Goal: Transaction & Acquisition: Purchase product/service

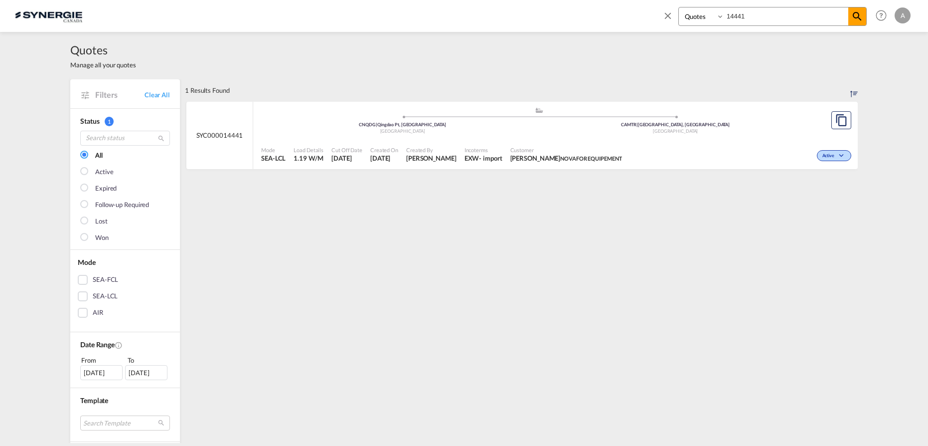
select select "Quotes"
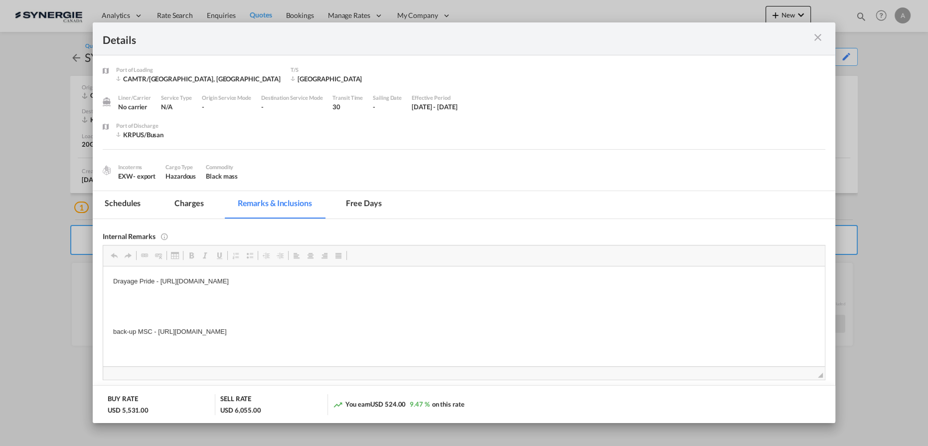
scroll to position [90, 0]
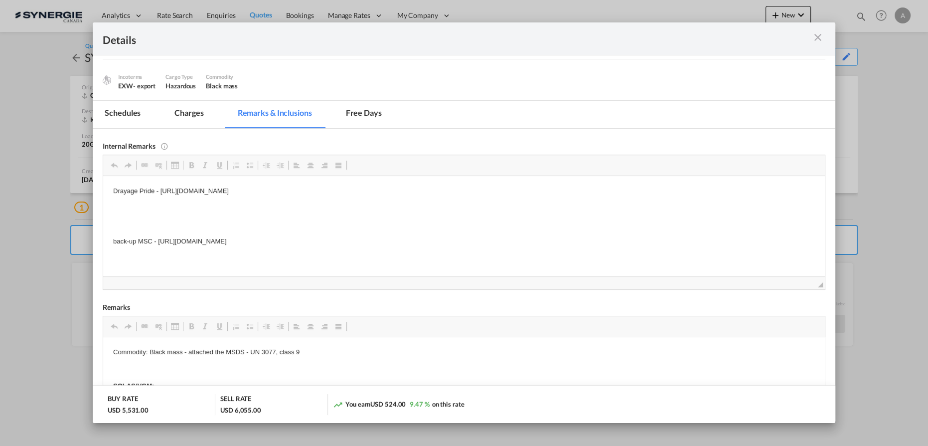
click at [815, 41] on md-icon "icon-close m-3 fg-AAA8AD cursor" at bounding box center [818, 37] width 12 height 12
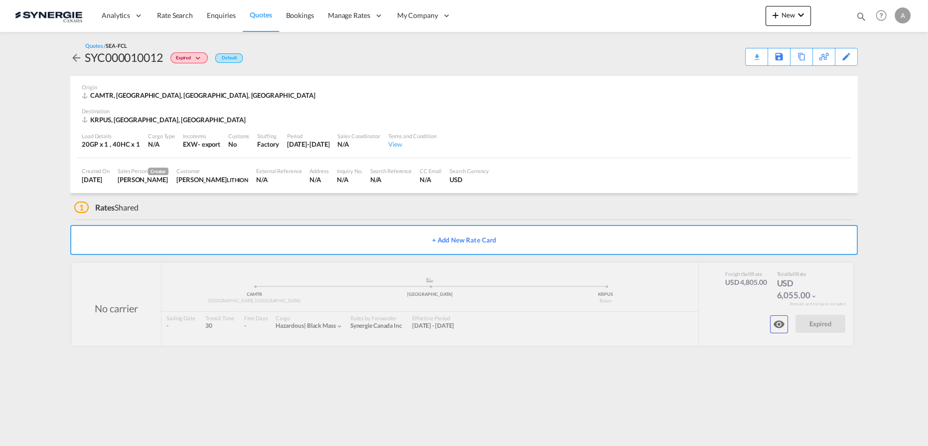
scroll to position [0, 0]
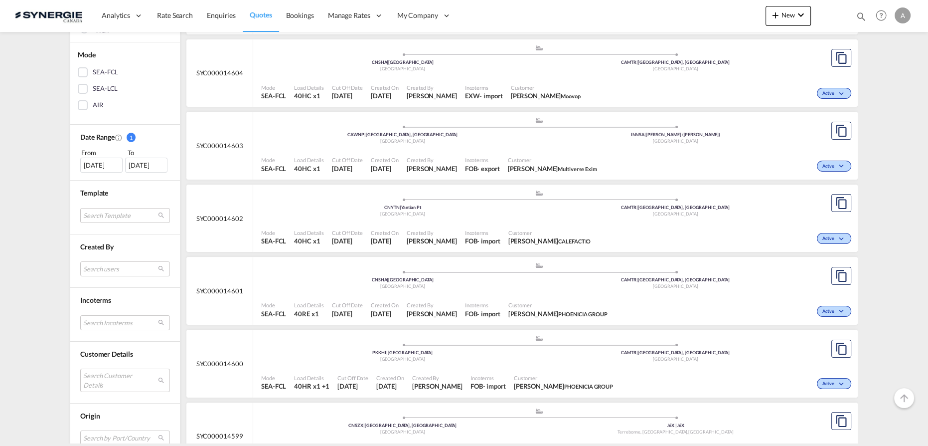
scroll to position [226, 0]
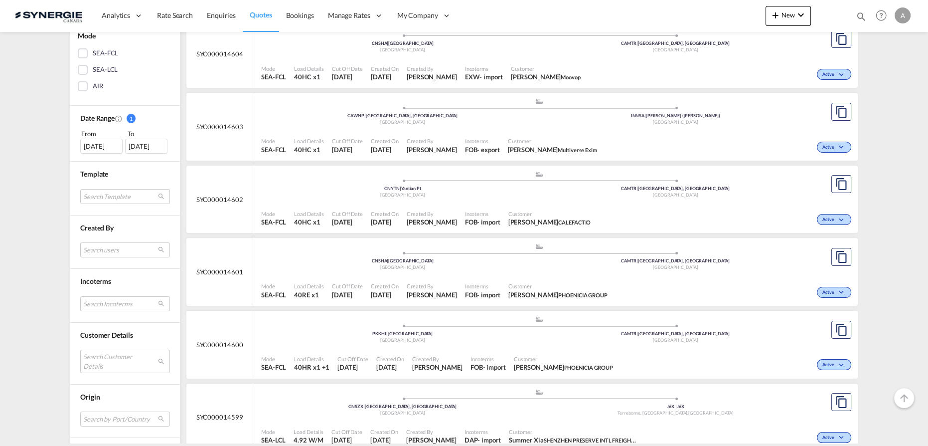
click at [106, 354] on md-select "Search Customer Details user name user martin CHARBONNEAU mcharbonneau@zonedisp…" at bounding box center [125, 361] width 90 height 23
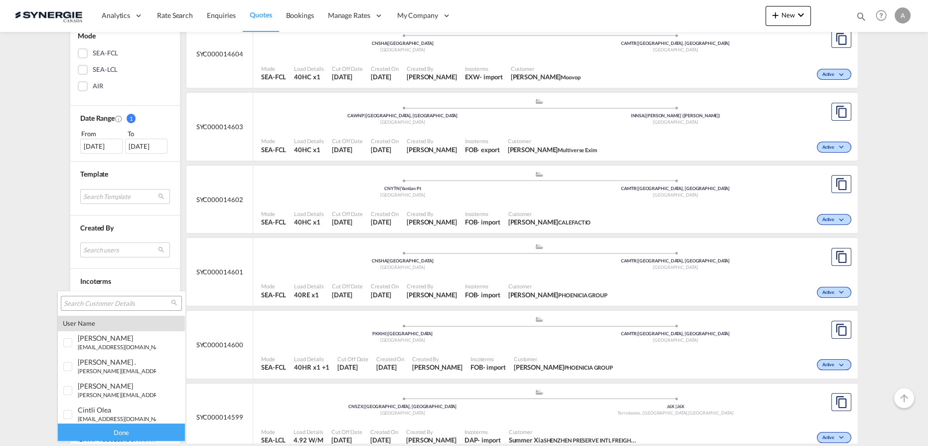
click at [119, 297] on div at bounding box center [121, 303] width 121 height 15
click at [118, 306] on input "search" at bounding box center [117, 303] width 107 height 9
type input "ubv"
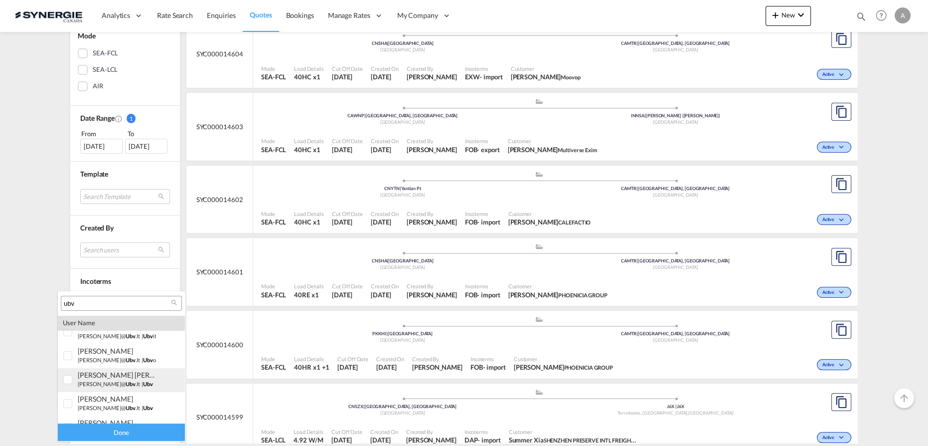
scroll to position [426, 0]
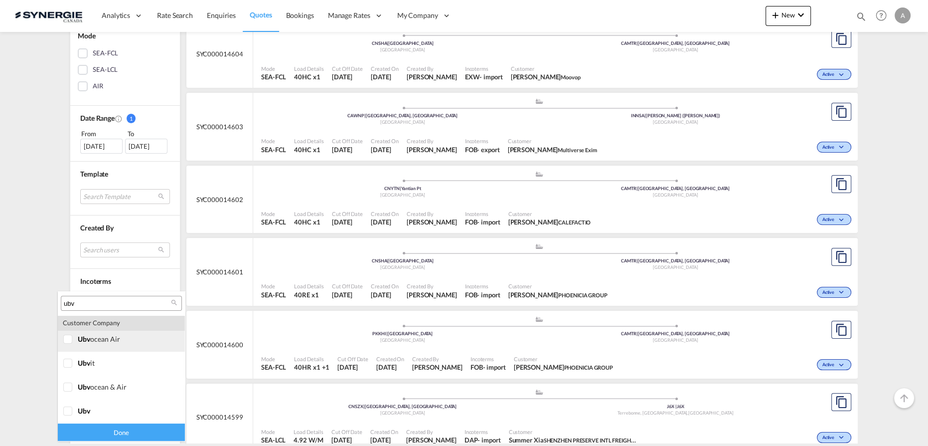
drag, startPoint x: 67, startPoint y: 344, endPoint x: 56, endPoint y: 371, distance: 29.3
click at [67, 344] on div at bounding box center [68, 340] width 10 height 10
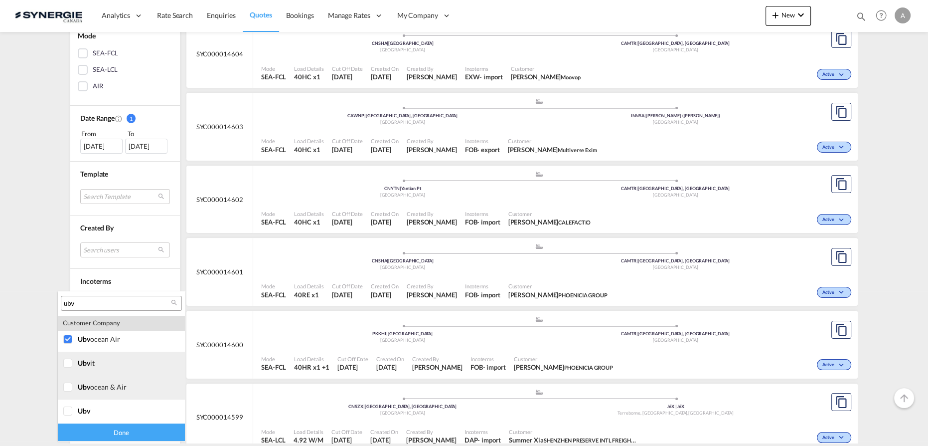
click at [63, 368] on div at bounding box center [68, 364] width 10 height 10
click at [73, 391] on div at bounding box center [68, 387] width 10 height 10
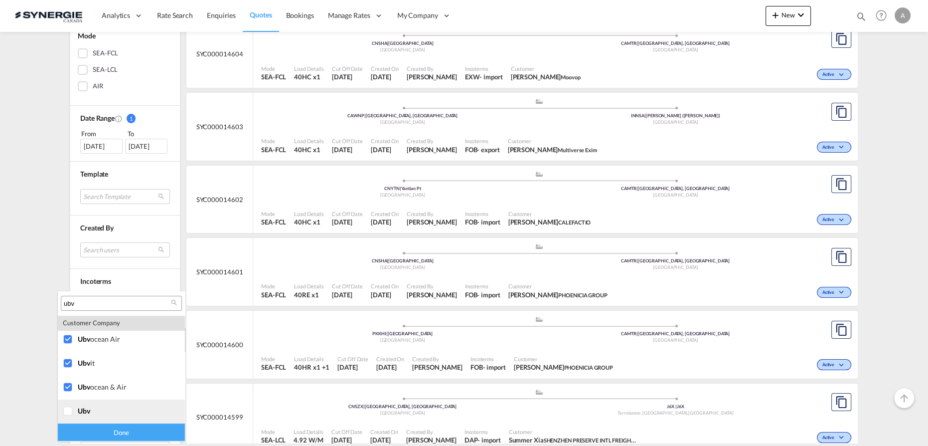
click at [73, 406] on div at bounding box center [68, 411] width 10 height 10
click at [107, 430] on div "Done" at bounding box center [121, 431] width 127 height 17
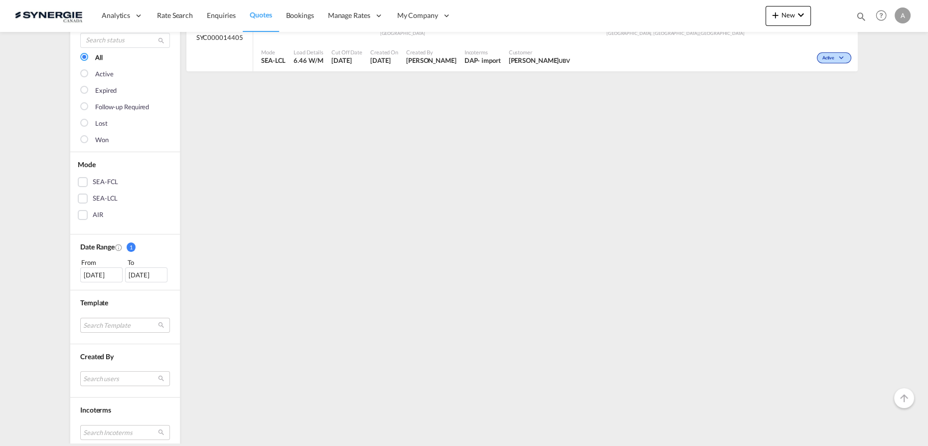
scroll to position [181, 0]
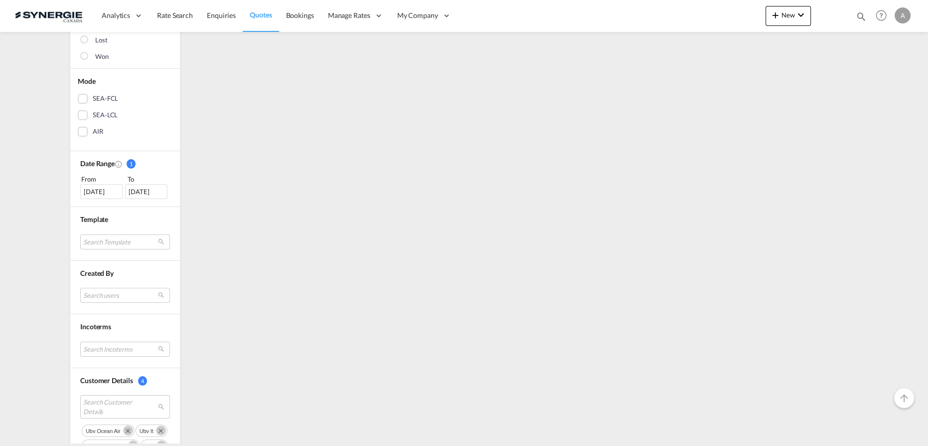
click at [101, 188] on div "09 Aug 2025" at bounding box center [101, 191] width 42 height 15
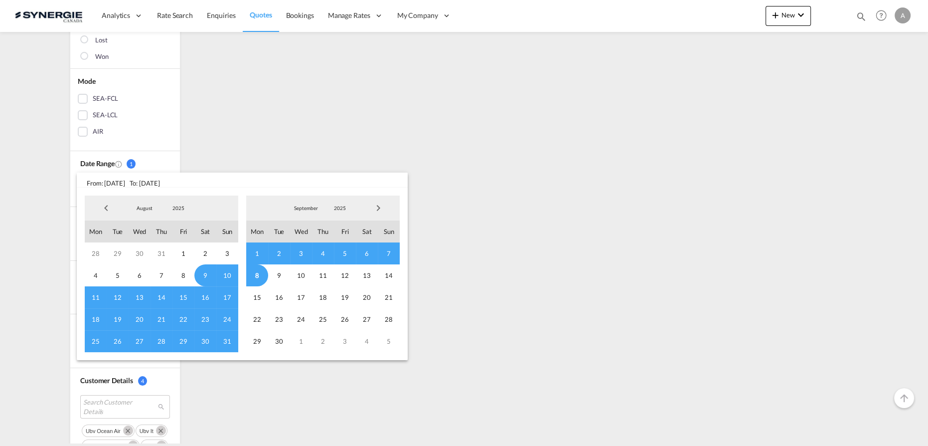
click at [179, 208] on span "2025" at bounding box center [179, 207] width 32 height 7
click at [176, 162] on md-option "2023" at bounding box center [189, 161] width 68 height 24
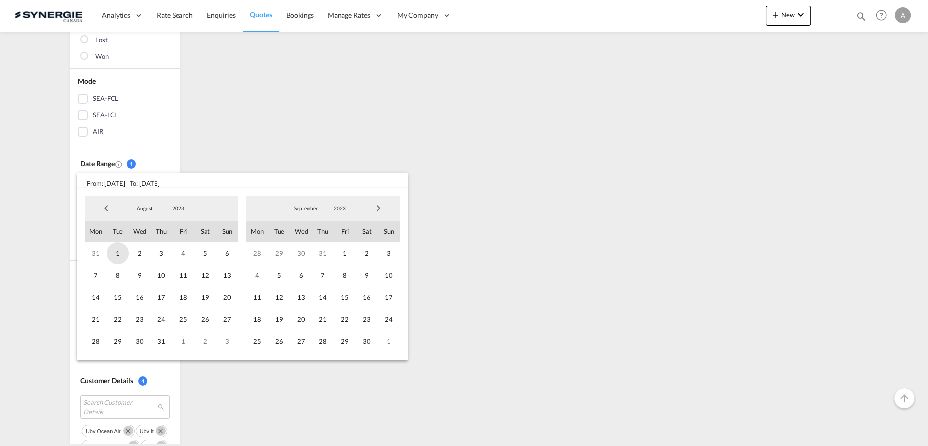
click at [122, 255] on span "1" at bounding box center [118, 253] width 22 height 22
click at [353, 200] on md-select-value "2023" at bounding box center [340, 207] width 34 height 15
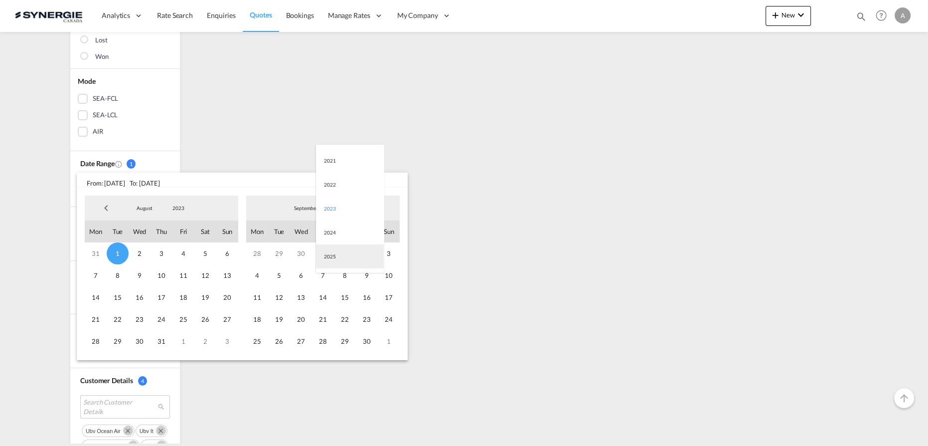
click at [341, 249] on md-option "2025" at bounding box center [350, 256] width 68 height 24
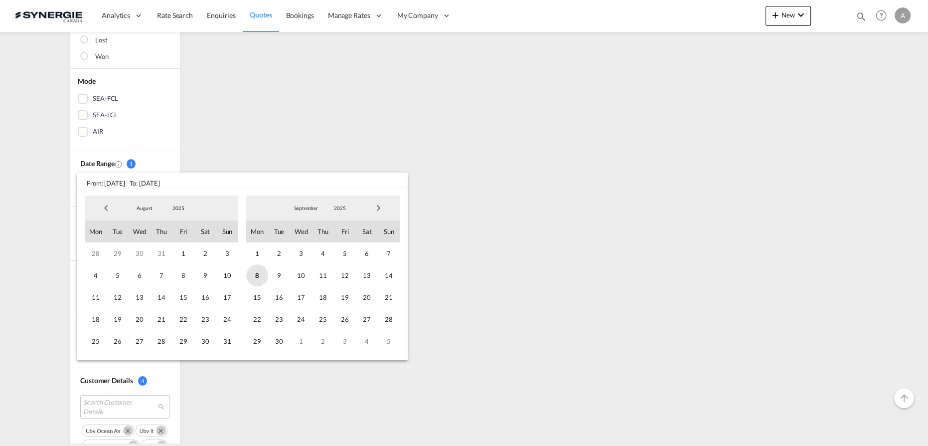
click at [254, 277] on span "8" at bounding box center [257, 275] width 22 height 22
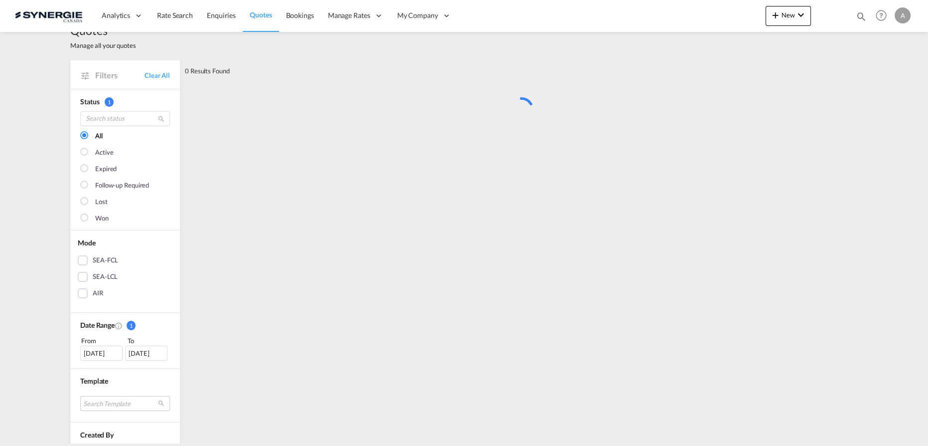
scroll to position [0, 0]
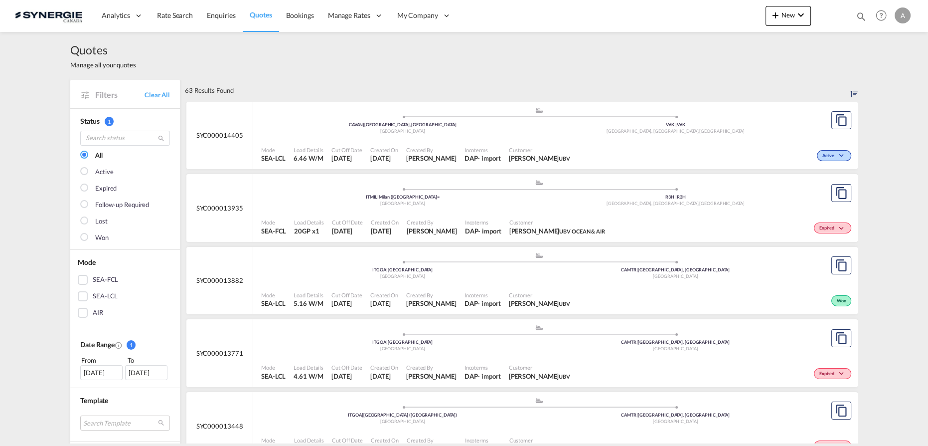
click at [488, 211] on div "Mode SEA-FCL Load Details 20GP x1 Cut Off Date 8 Aug 2025 Created On 8 Aug 2025…" at bounding box center [555, 226] width 605 height 30
click at [860, 18] on md-icon "icon-magnify" at bounding box center [861, 16] width 11 height 11
drag, startPoint x: 702, startPoint y: 19, endPoint x: 705, endPoint y: 24, distance: 5.6
click at [702, 19] on select "Bookings Quotes Enquiries" at bounding box center [702, 16] width 47 height 18
select select "Quotes"
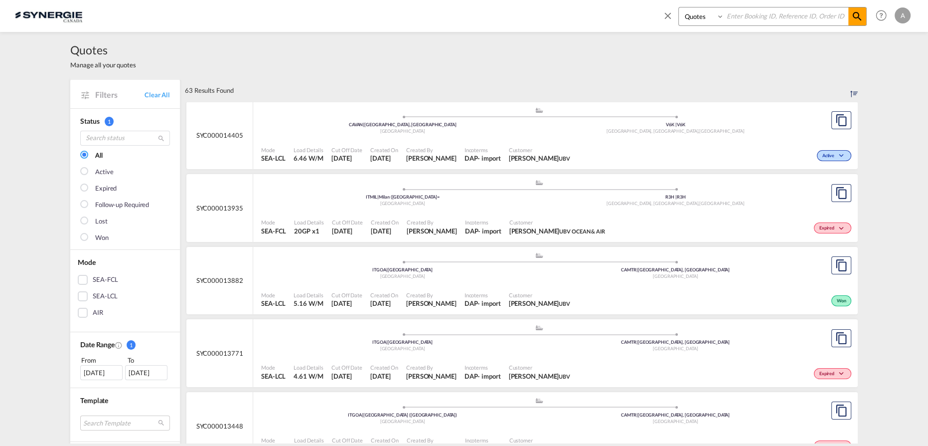
click at [679, 7] on select "Bookings Quotes Enquiries" at bounding box center [702, 16] width 47 height 18
click at [758, 14] on input at bounding box center [787, 15] width 124 height 17
click at [765, 21] on input at bounding box center [787, 15] width 124 height 17
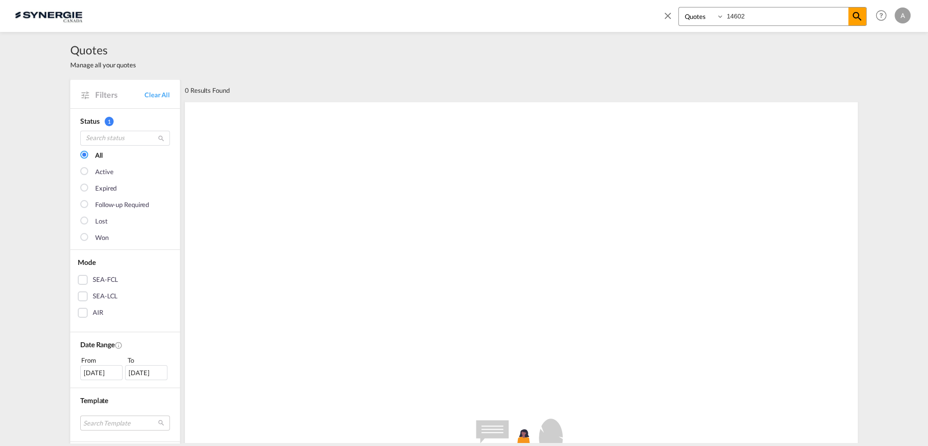
type input "14602"
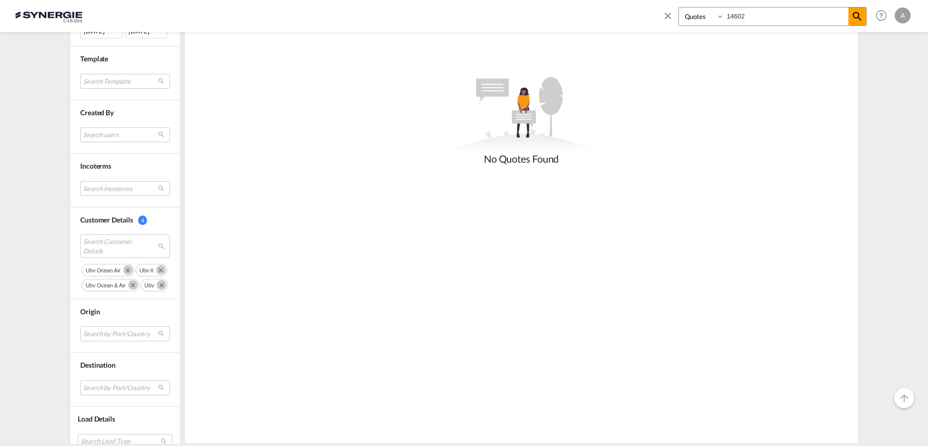
scroll to position [379, 0]
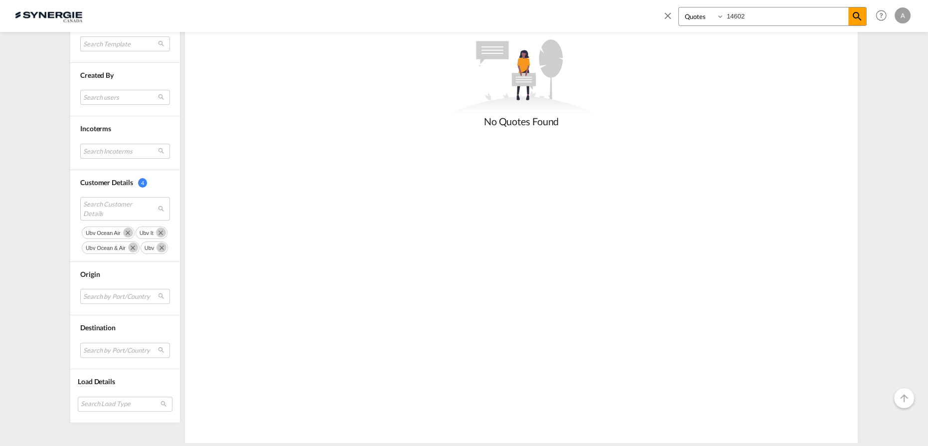
click at [124, 228] on md-icon "Remove" at bounding box center [128, 232] width 10 height 10
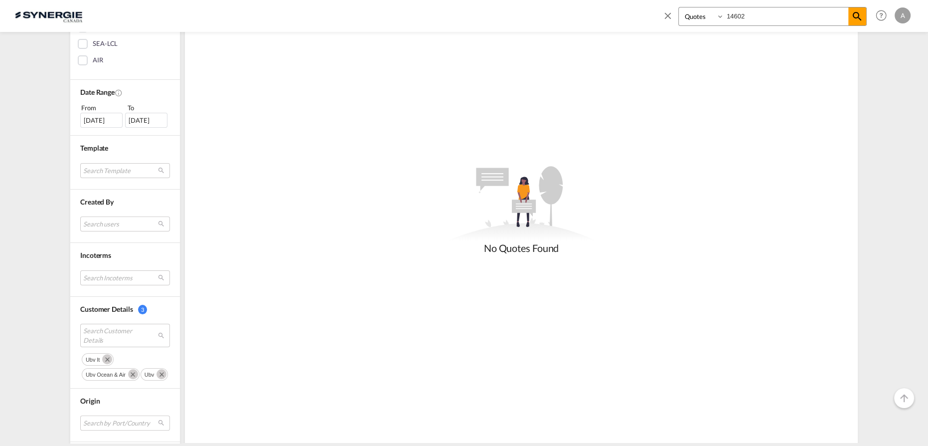
scroll to position [317, 0]
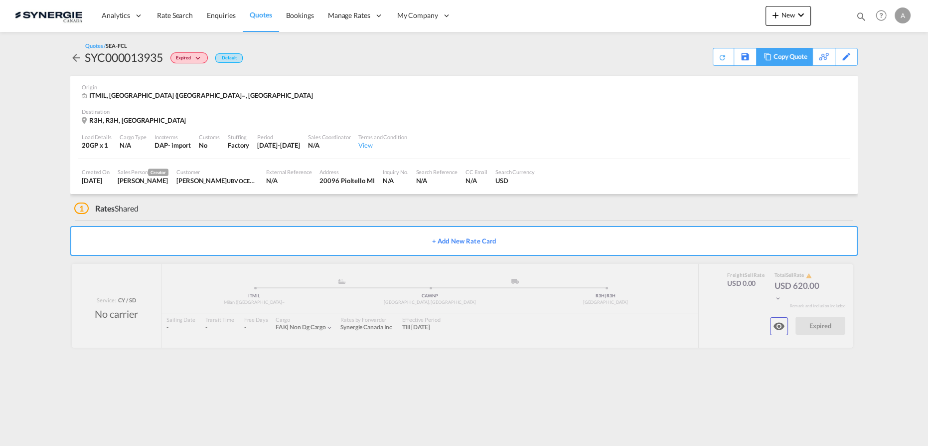
click at [794, 59] on div "Copy Quote" at bounding box center [791, 56] width 34 height 17
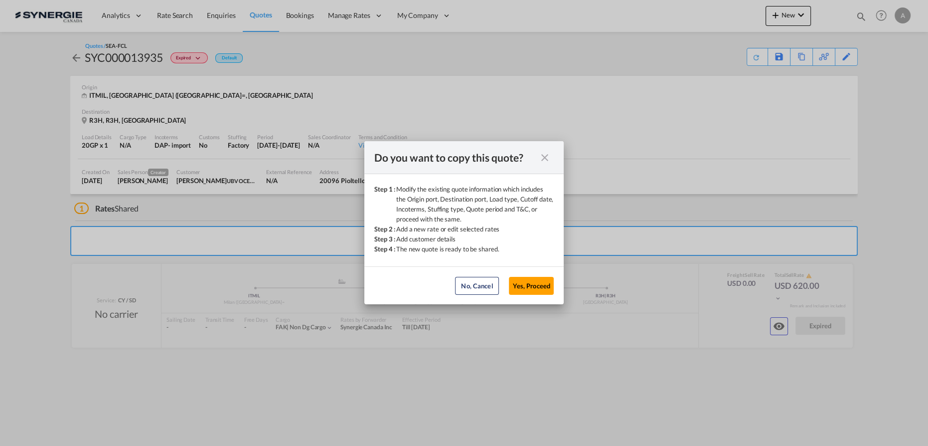
click at [535, 295] on md-dialog-actions "No, Cancel Yes, Proceed No, Cancel Yes, Proceed" at bounding box center [464, 285] width 199 height 38
click at [534, 289] on button "Yes, Proceed" at bounding box center [531, 286] width 45 height 18
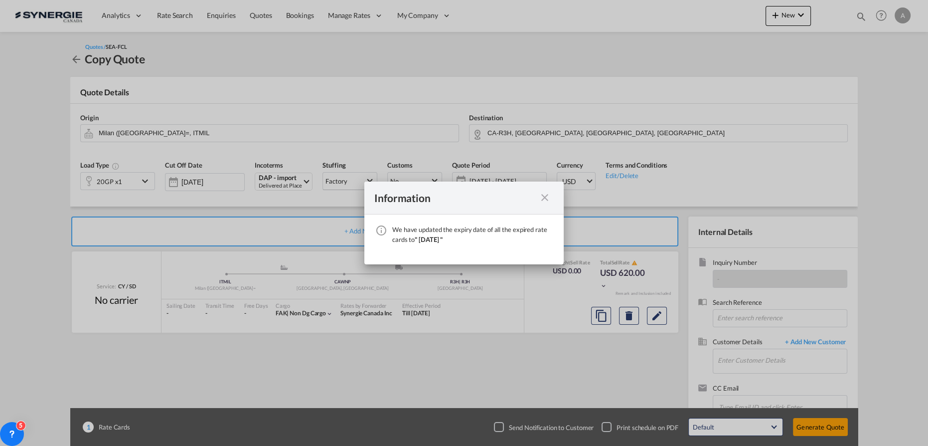
click at [547, 200] on md-icon "icon-close fg-AAA8AD cursor" at bounding box center [545, 197] width 12 height 12
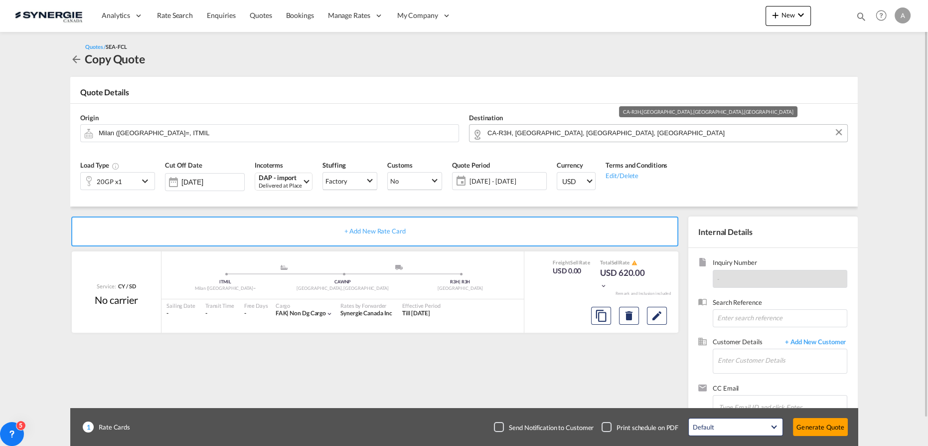
click at [631, 130] on input "CA-R3H, Winnipeg, MB, Manitoba" at bounding box center [665, 132] width 355 height 17
click at [528, 130] on input "CA-R3H, Winnipeg, MB, Manitoba" at bounding box center [665, 132] width 355 height 17
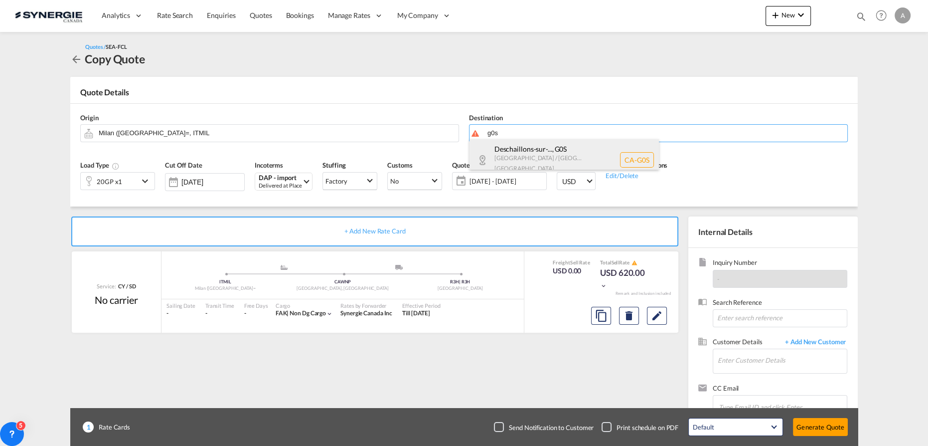
click at [544, 159] on div "Deschaillons-sur-... , G0S Quebec / Québec Canada CA-G0S" at bounding box center [564, 159] width 189 height 41
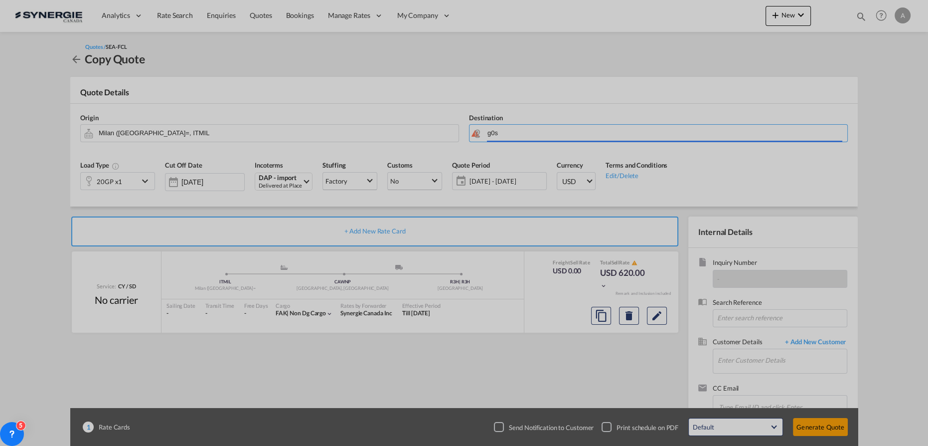
type input "CA-G0S, Deschaillons-sur-Saint-Lauren, QC, Deschaillons-sur-Saint-Laurent, Dosq…"
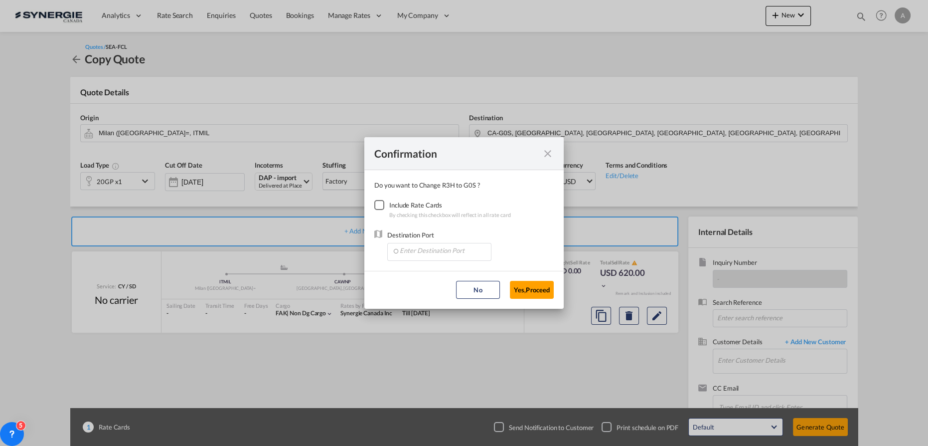
click at [380, 206] on div "Checkbox No Ink" at bounding box center [379, 205] width 10 height 10
click at [408, 251] on input "Enter Destination Port" at bounding box center [441, 250] width 99 height 15
click at [436, 295] on span "CAMTR, Montreal, QC, Canada, North America, Americas" at bounding box center [594, 296] width 391 height 8
type input "CAMTR, Montreal, QC, Canada, North America, Americas"
click at [525, 291] on button "Yes,Proceed" at bounding box center [532, 290] width 44 height 18
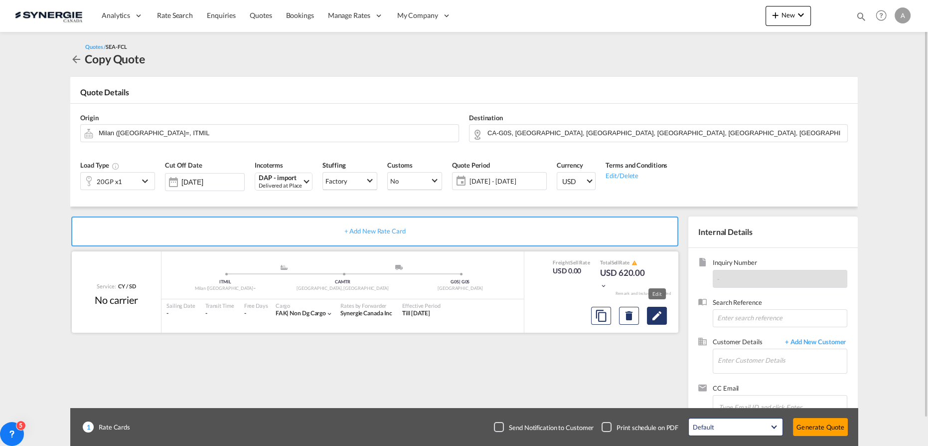
click at [656, 315] on md-icon "Edit" at bounding box center [657, 316] width 12 height 12
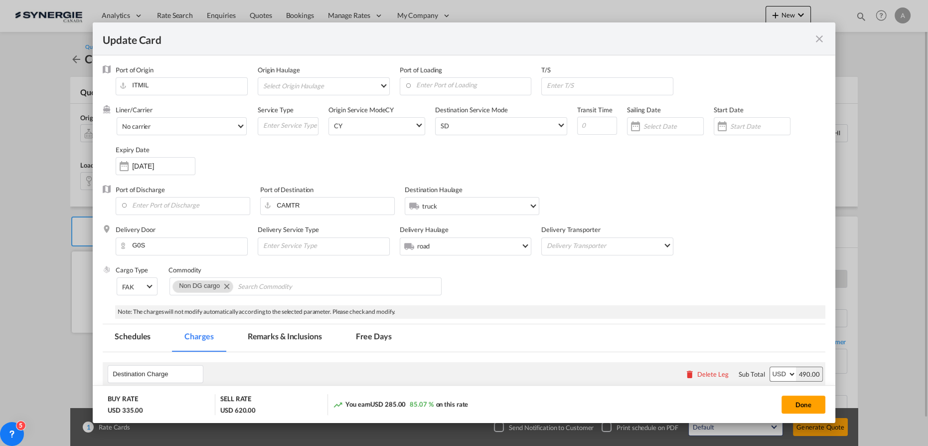
select select "per container"
select select "per B/L"
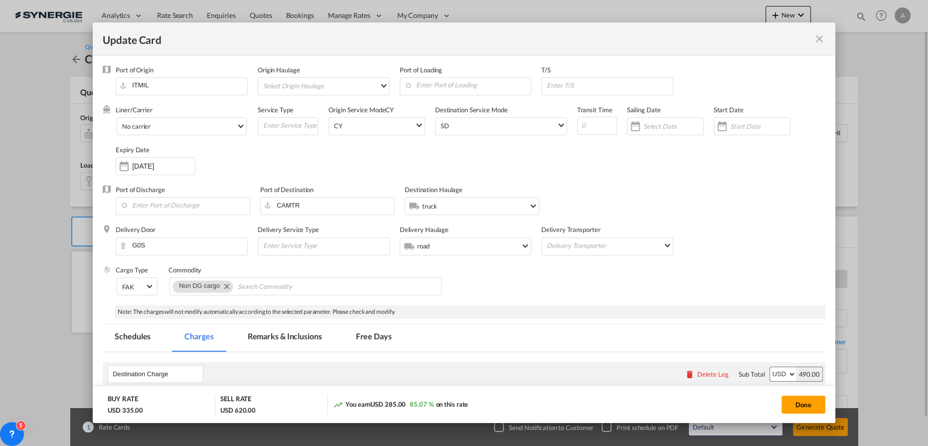
select select "per B/L"
select select "per container"
select select "per shipment"
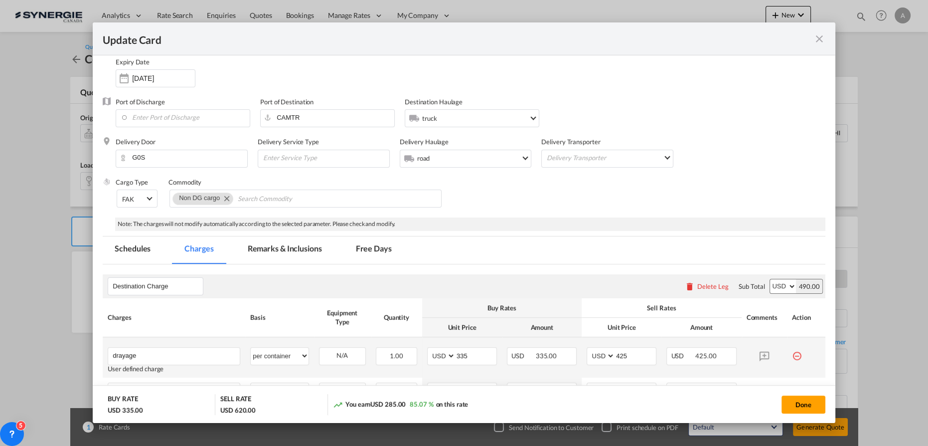
scroll to position [136, 0]
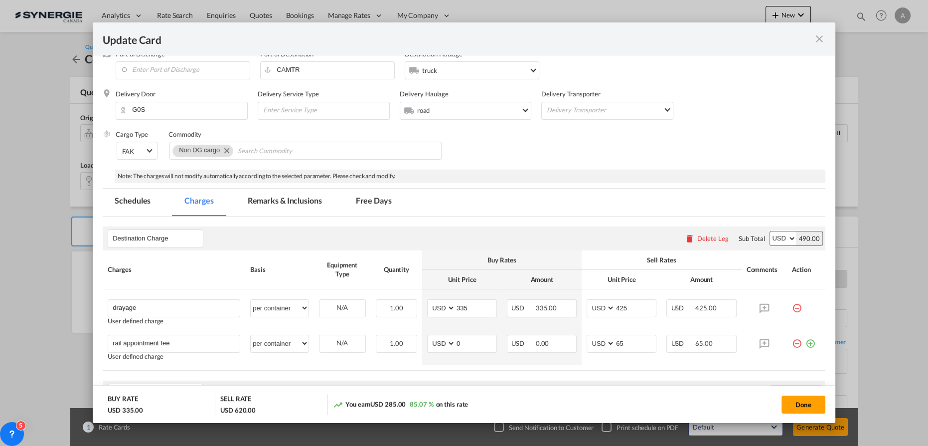
drag, startPoint x: 279, startPoint y: 209, endPoint x: 297, endPoint y: 232, distance: 28.4
click at [279, 209] on md-tab-item "Remarks & Inclusions" at bounding box center [285, 201] width 98 height 27
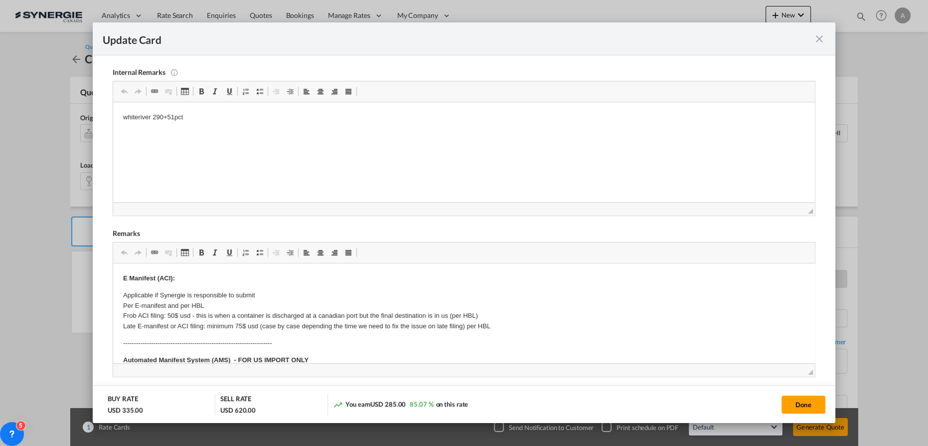
scroll to position [342, 0]
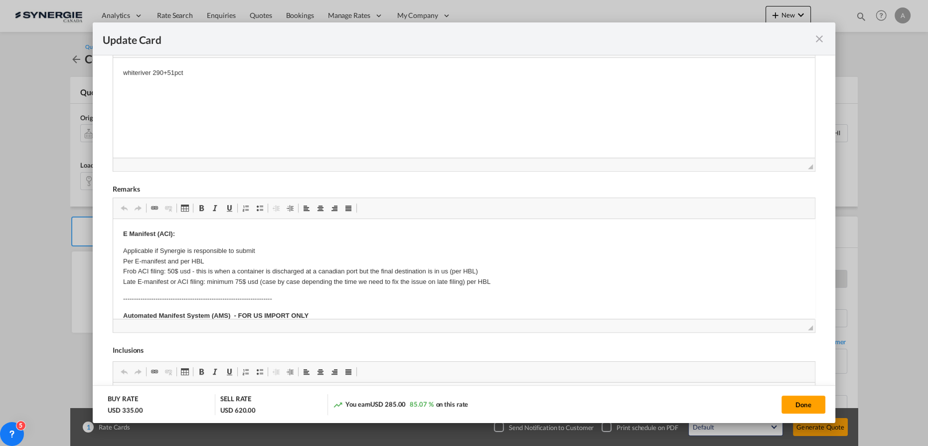
drag, startPoint x: 193, startPoint y: 87, endPoint x: 191, endPoint y: 80, distance: 7.1
drag, startPoint x: 161, startPoint y: 75, endPoint x: 36, endPoint y: 81, distance: 124.8
click at [113, 81] on html "whiteriver 290+51pct" at bounding box center [464, 72] width 702 height 30
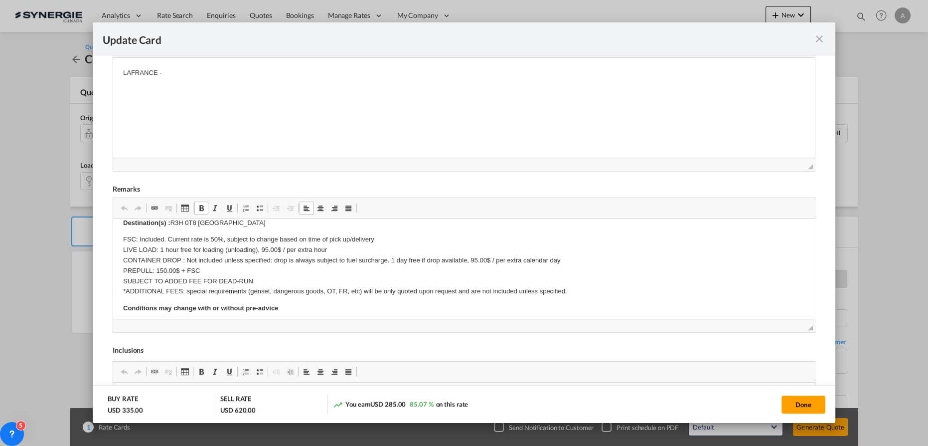
scroll to position [136, 0]
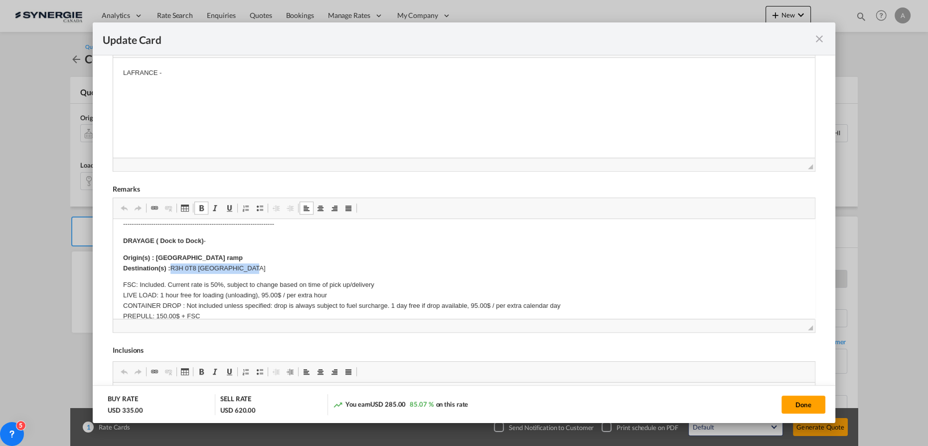
drag, startPoint x: 270, startPoint y: 269, endPoint x: 174, endPoint y: 266, distance: 96.3
click at [174, 266] on p "Origin(s) : Winnipeg ramp Destination(s) : R3H 0T8 WINNIPEG CANADA" at bounding box center [464, 262] width 682 height 21
click at [193, 256] on strong "Origin(s) : Winnipeg ramp Destination(s) :" at bounding box center [183, 262] width 120 height 18
click at [222, 256] on p "Origin(s) : Winnipeg ramp Destination(s) : R3H 0T8 WINNIPEG CANADA" at bounding box center [464, 262] width 682 height 21
click at [254, 268] on p "Origin(s) : Winnipeg ramp Destination(s) : R3H 0T8 WINNIPEG CANADA" at bounding box center [464, 262] width 682 height 21
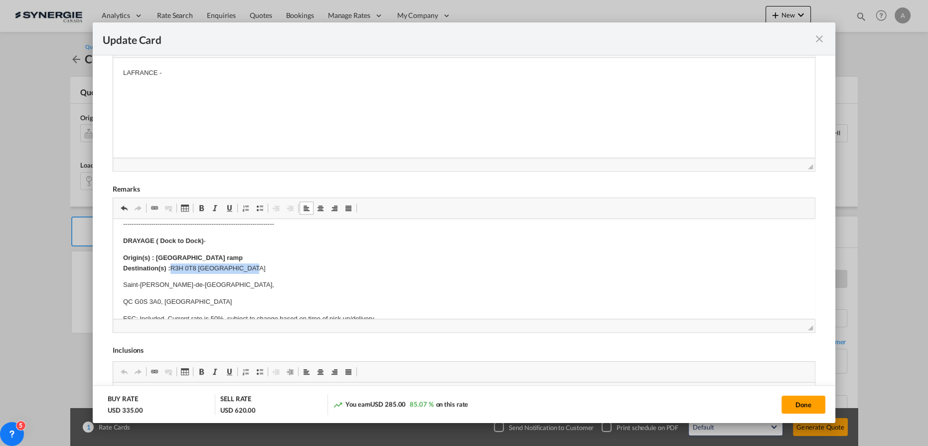
drag, startPoint x: 241, startPoint y: 268, endPoint x: 174, endPoint y: 271, distance: 66.9
click at [174, 271] on p "Origin(s) : Winnipeg ramp Destination(s) : R3H 0T8 WINNIPEG CANADA" at bounding box center [464, 262] width 682 height 21
click at [200, 258] on strong "Origin(s) : Winnipeg ramp Destination(s) :" at bounding box center [183, 262] width 120 height 18
drag, startPoint x: 218, startPoint y: 256, endPoint x: 156, endPoint y: 252, distance: 63.0
click at [156, 252] on p "Origin(s) : Winnipeg ramp Destination(s) :" at bounding box center [464, 262] width 682 height 21
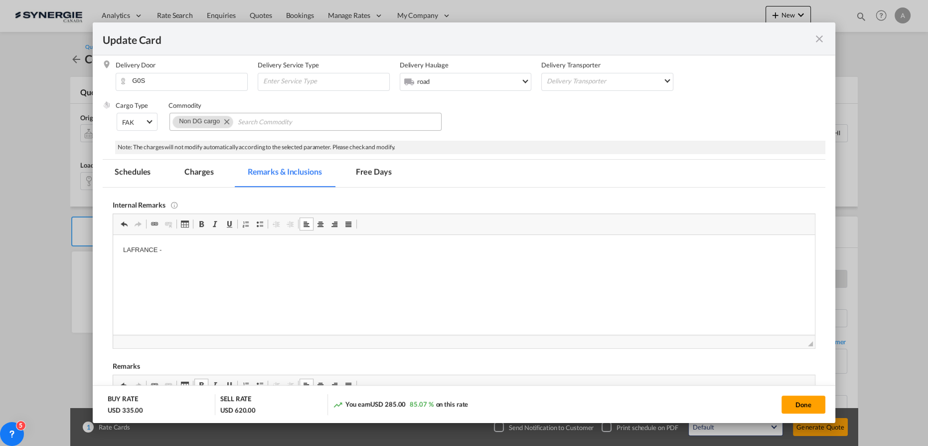
scroll to position [161, 0]
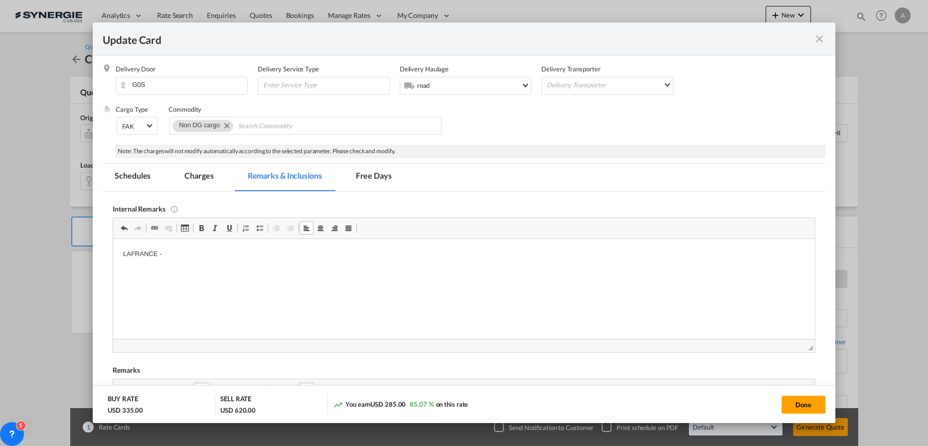
click at [218, 245] on html "LAFRANCE -" at bounding box center [464, 253] width 702 height 30
click at [193, 175] on md-tab-item "Charges" at bounding box center [199, 177] width 53 height 27
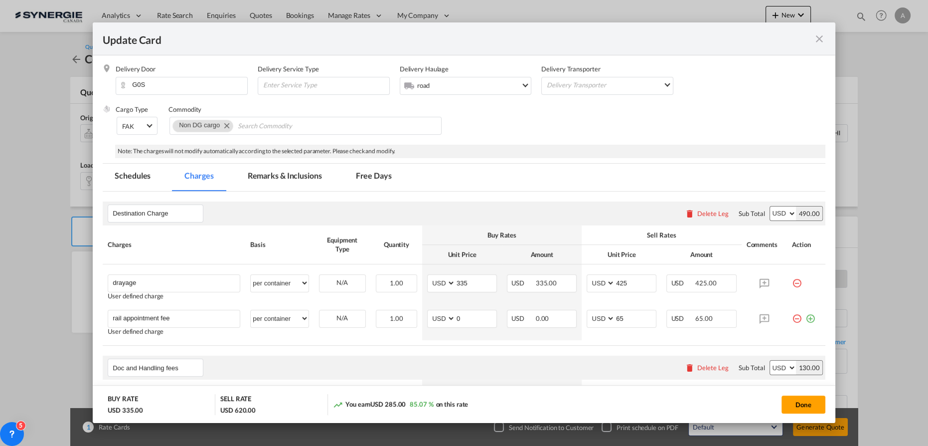
click at [298, 173] on md-tab-item "Remarks & Inclusions" at bounding box center [285, 177] width 98 height 27
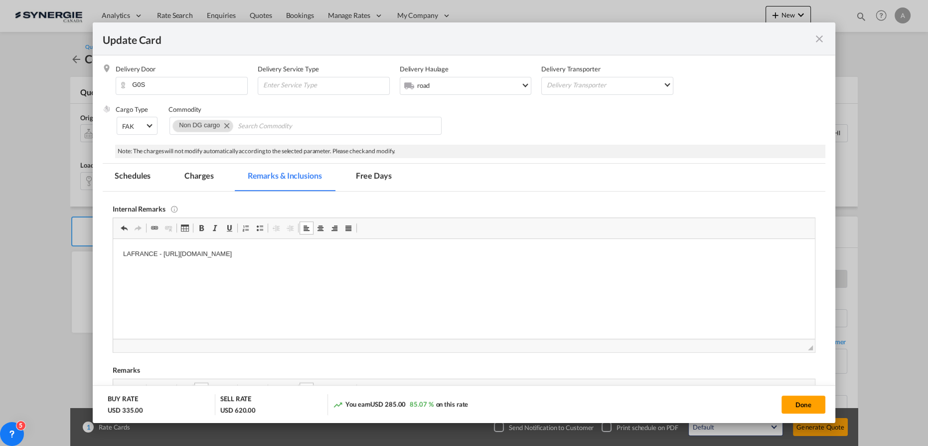
click at [448, 252] on p "LAFRANCE - https://app.frontapp.com/open/cnv_qcgsqbz?key=Y6knGS88HPuJUdEXAQ-WAq…" at bounding box center [464, 253] width 682 height 10
click at [198, 175] on md-tab-item "Charges" at bounding box center [199, 177] width 53 height 27
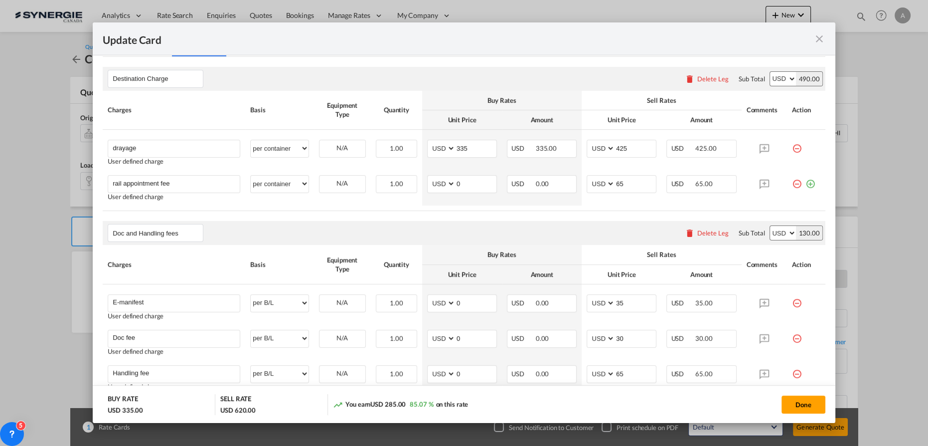
scroll to position [296, 0]
drag, startPoint x: 467, startPoint y: 149, endPoint x: 415, endPoint y: 148, distance: 51.9
click at [415, 148] on tr "drayage Please Enter User Defined Charges Cannot Be Published User defined char…" at bounding box center [464, 149] width 723 height 40
type input "335"
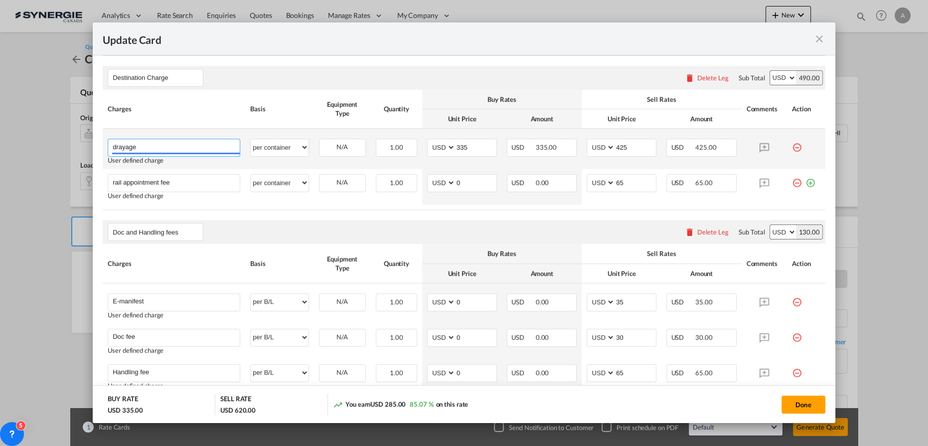
click at [161, 140] on input "drayage" at bounding box center [176, 146] width 127 height 15
drag, startPoint x: 160, startPoint y: 143, endPoint x: 40, endPoint y: 140, distance: 119.7
click at [40, 140] on div "Update Card Port of Origin ITMIL Origin Haulage Select Origin Haulage rail road…" at bounding box center [464, 222] width 928 height 445
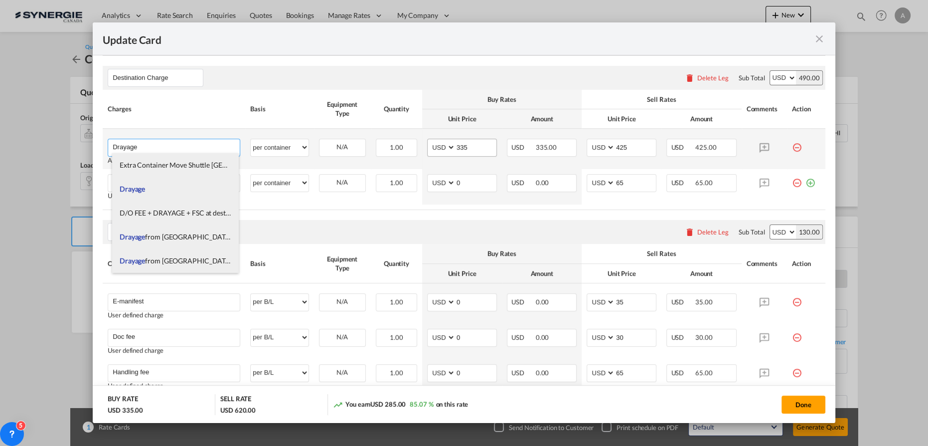
type input "Drayage"
click at [473, 147] on input "335" at bounding box center [476, 146] width 41 height 15
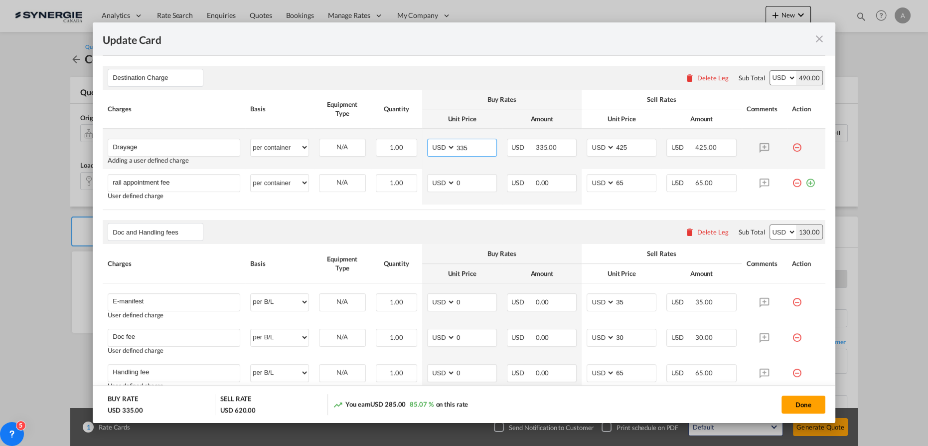
drag, startPoint x: 473, startPoint y: 147, endPoint x: 415, endPoint y: 141, distance: 58.6
click at [416, 142] on tr "Drayage Please Enter User Defined Charges Cannot Be Published Adding a user def…" at bounding box center [464, 149] width 723 height 40
type input "1147"
type input "1235"
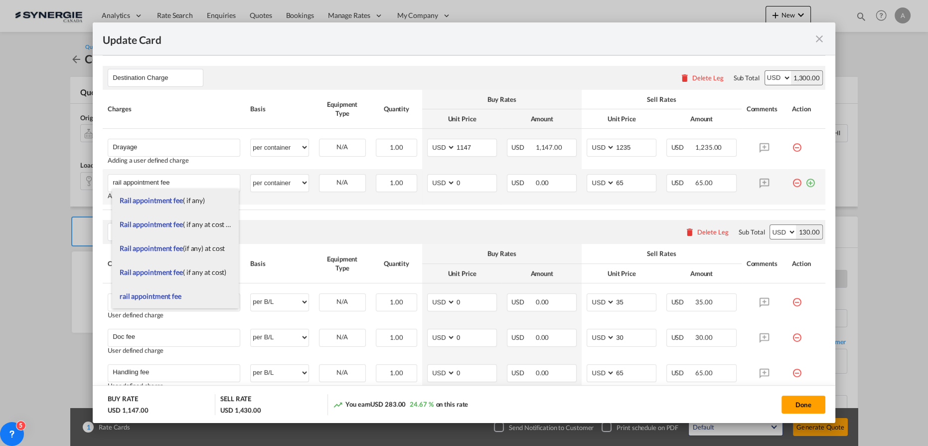
click at [802, 182] on div "Update Card Port ..." at bounding box center [808, 179] width 13 height 10
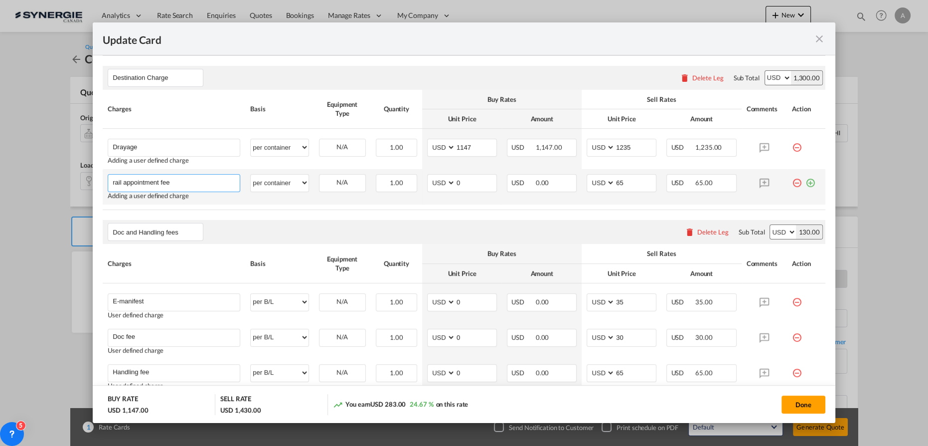
click at [207, 183] on input "rail appointment fee" at bounding box center [176, 182] width 127 height 15
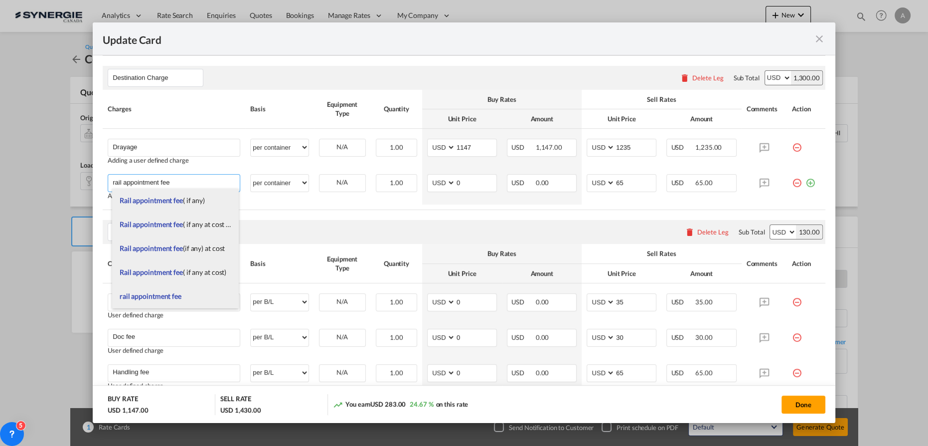
drag, startPoint x: 207, startPoint y: 183, endPoint x: 1, endPoint y: 170, distance: 206.9
click at [1, 170] on div "Update Card Port of Origin ITMIL Origin Haulage Select Origin Haulage rail road…" at bounding box center [464, 222] width 928 height 445
click at [157, 225] on li "PORT FEE" at bounding box center [175, 224] width 127 height 24
type input "PORT FEE"
select select "per equipment"
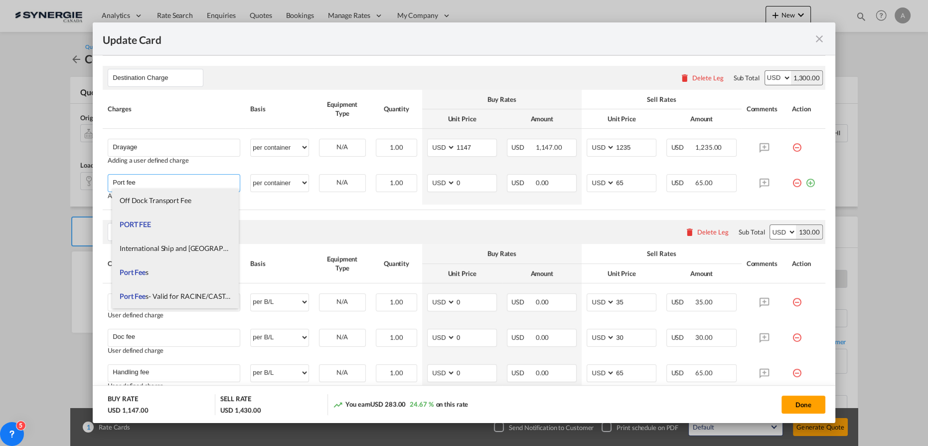
type input "0"
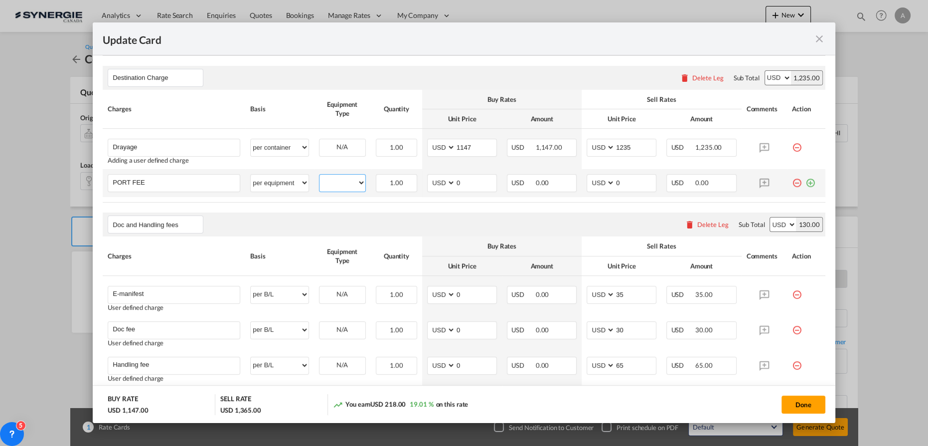
click at [328, 186] on select "20GP" at bounding box center [343, 182] width 46 height 13
select select "20GP"
click at [320, 176] on select "20GP" at bounding box center [343, 182] width 46 height 13
click at [283, 184] on select "per equipment per container per B/L per shipping bill per shipment per pallet p…" at bounding box center [279, 183] width 57 height 16
select select "per container"
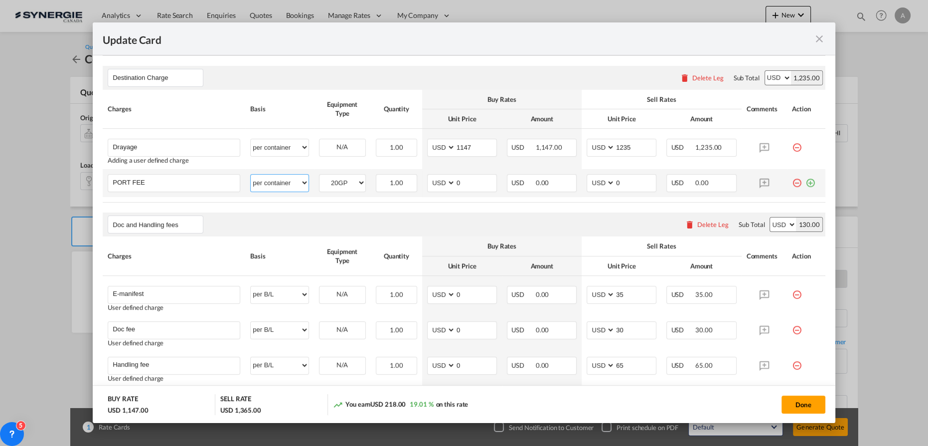
click at [251, 175] on select "per equipment per container per B/L per shipping bill per shipment per pallet p…" at bounding box center [279, 183] width 57 height 16
drag, startPoint x: 457, startPoint y: 181, endPoint x: 422, endPoint y: 179, distance: 34.5
click at [443, 181] on md-input-container "AED AFN ALL AMD ANG AOA ARS AUD AWG AZN BAM BBD BDT BGN BHD BIF BMD BND BOB BRL…" at bounding box center [462, 183] width 70 height 18
type input "50"
drag, startPoint x: 597, startPoint y: 183, endPoint x: 589, endPoint y: 184, distance: 8.0
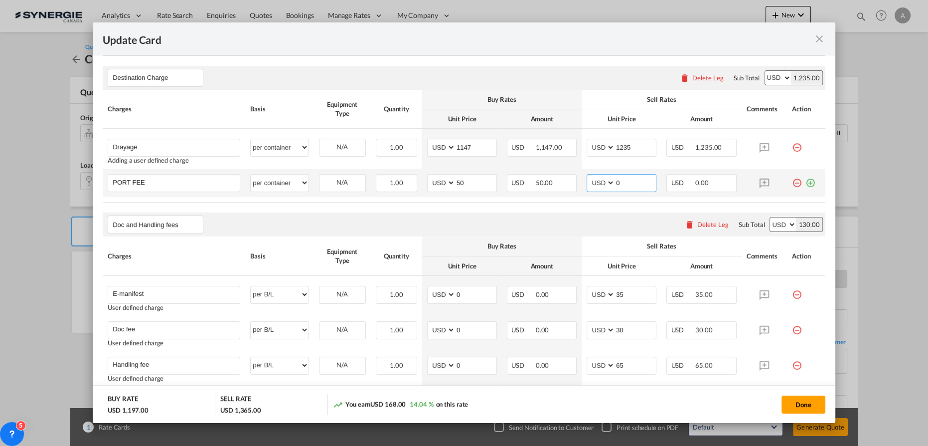
click at [590, 183] on md-input-container "AED AFN ALL AMD ANG AOA ARS AUD AWG AZN BAM BBD BDT BGN BHD BIF BMD BND BOB BRL…" at bounding box center [622, 183] width 70 height 18
type input "65"
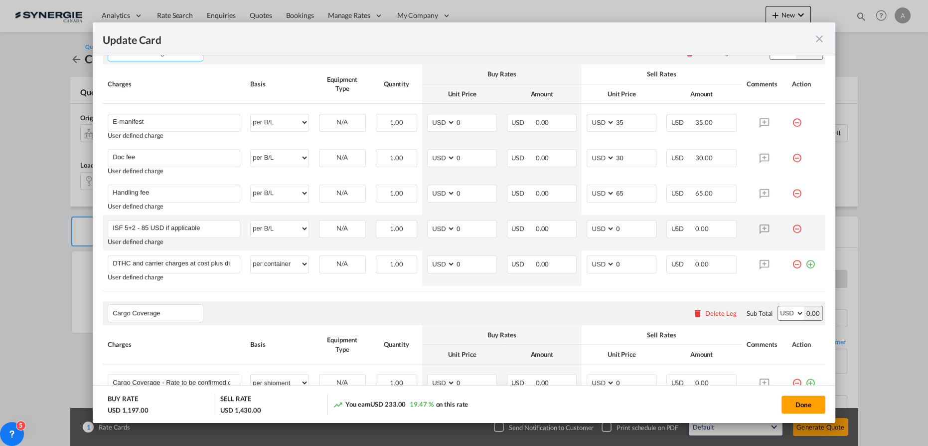
scroll to position [375, 0]
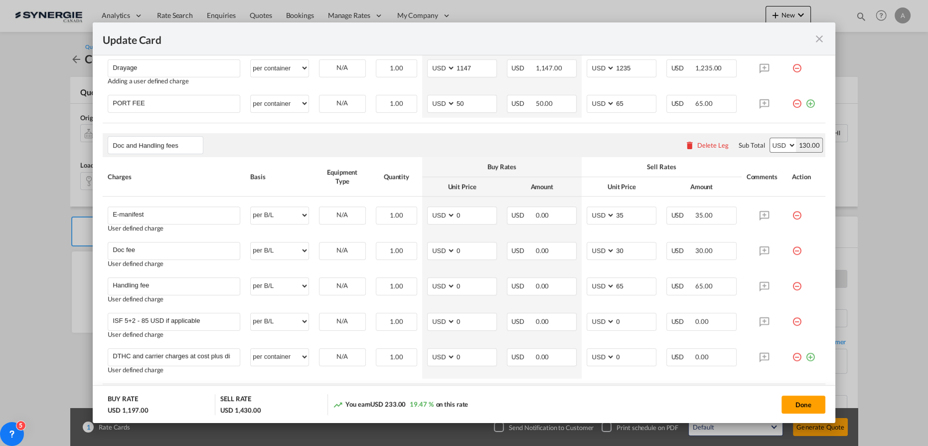
click at [799, 401] on button "Done" at bounding box center [804, 404] width 44 height 18
type input "07 Oct 2025"
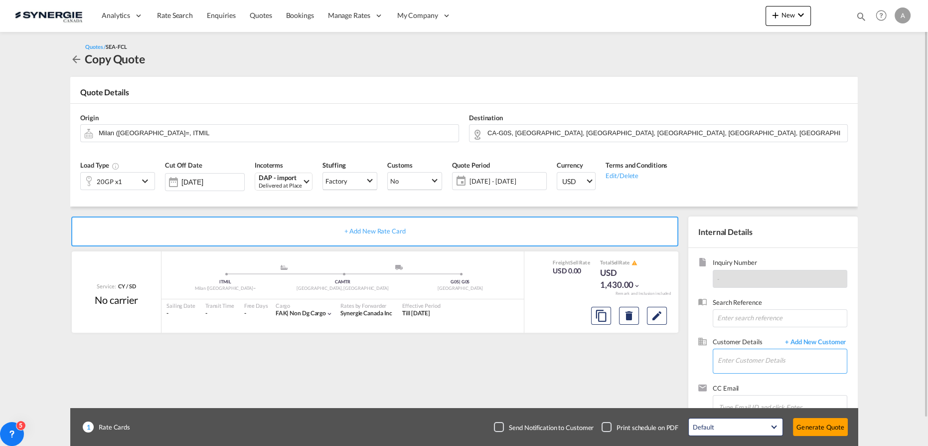
click at [750, 364] on input "Enter Customer Details" at bounding box center [782, 360] width 129 height 22
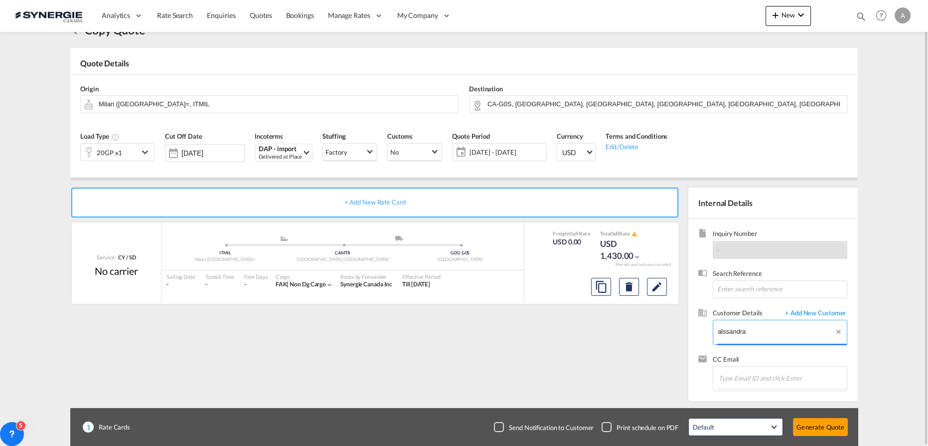
click at [725, 331] on input "alssandra" at bounding box center [782, 331] width 129 height 22
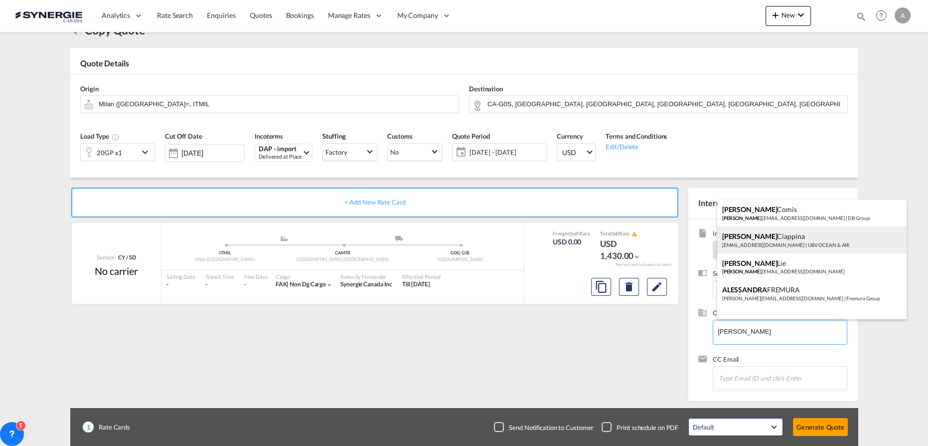
click at [784, 235] on div "Alessandra Ciappina a.ciappina@ubv.it | UBV OCEAN & AIR" at bounding box center [812, 239] width 189 height 27
type input "UBV OCEAN & AIR, Alessandra Ciappina, a.ciappina@ubv.it"
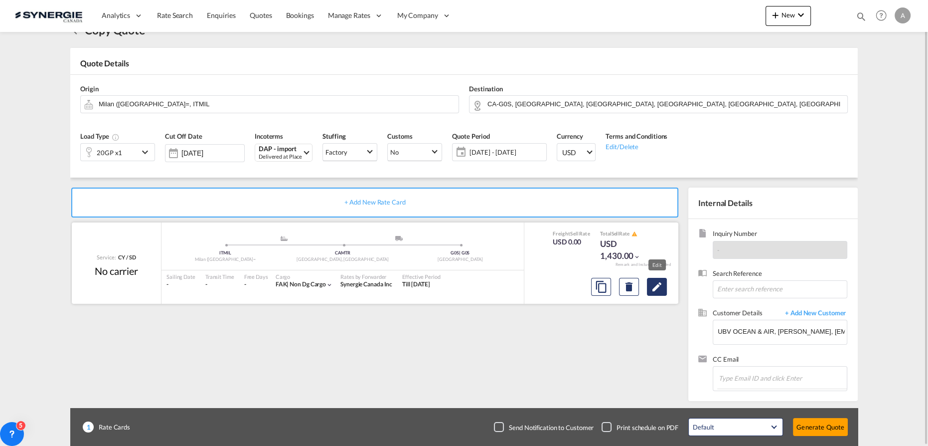
click at [659, 286] on md-icon "Edit" at bounding box center [657, 287] width 12 height 12
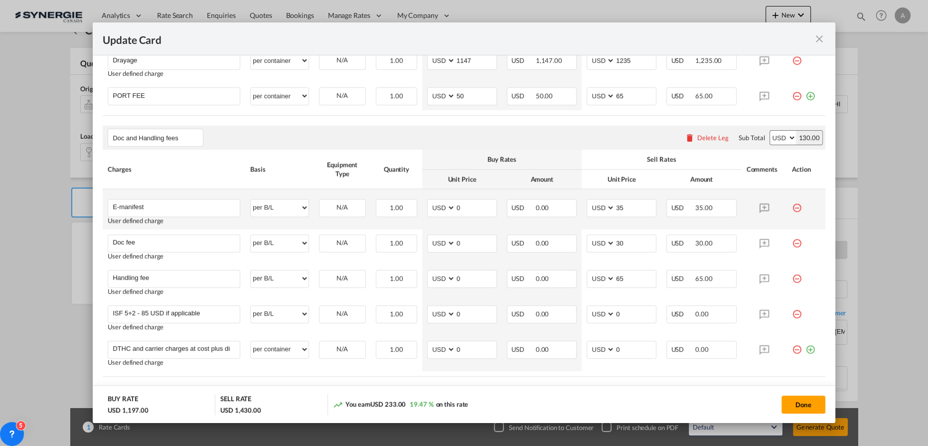
scroll to position [453, 0]
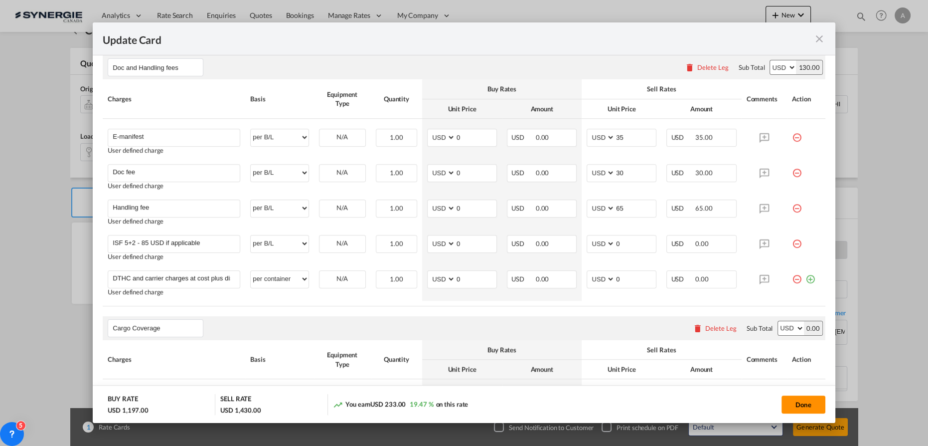
click at [803, 404] on button "Done" at bounding box center [804, 404] width 44 height 18
type input "07 Oct 2025"
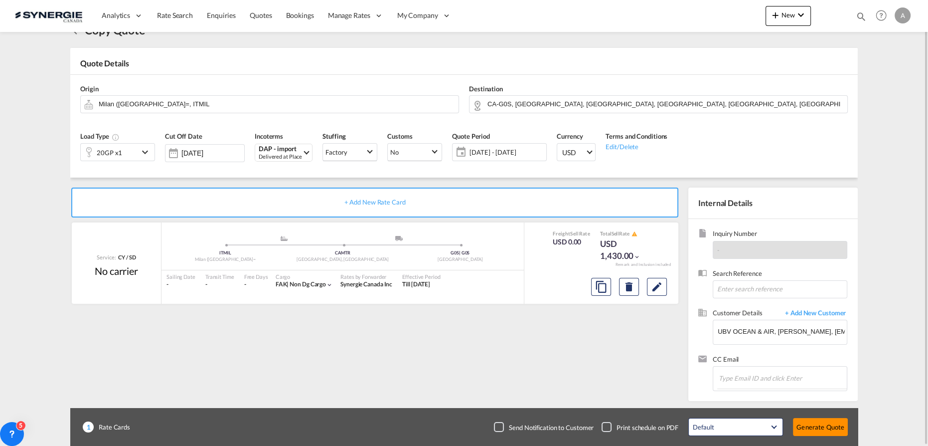
click at [825, 429] on button "Generate Quote" at bounding box center [820, 427] width 55 height 18
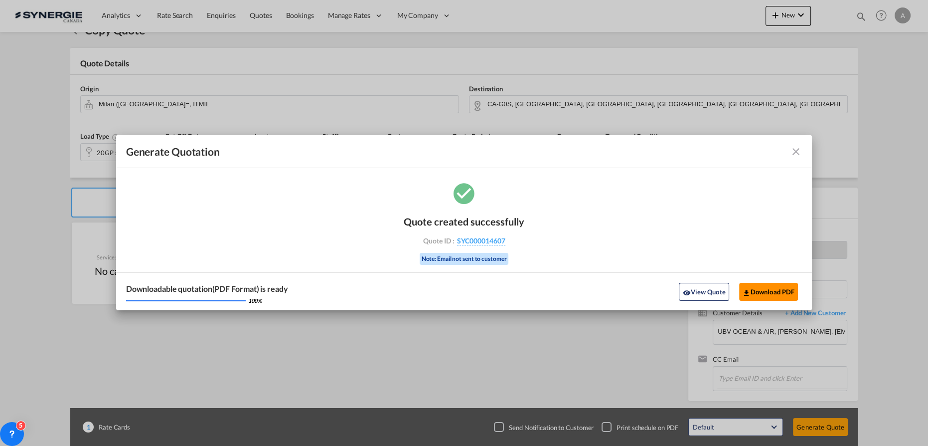
click at [761, 293] on button "Download PDF" at bounding box center [768, 292] width 59 height 18
click at [701, 296] on button "View Quote" at bounding box center [704, 292] width 50 height 18
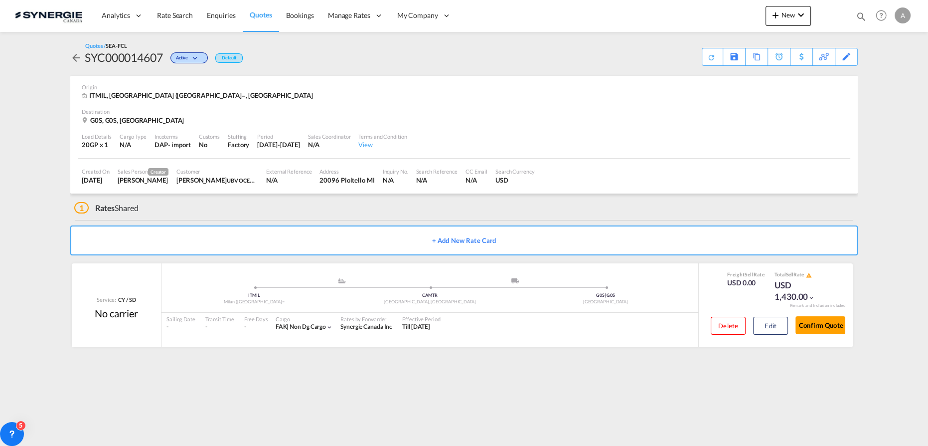
click at [860, 15] on md-icon "icon-magnify" at bounding box center [861, 16] width 11 height 11
drag, startPoint x: 690, startPoint y: 19, endPoint x: 695, endPoint y: 24, distance: 7.1
click at [690, 19] on select "Bookings Quotes Enquiries" at bounding box center [702, 16] width 47 height 18
select select "Quotes"
click at [679, 7] on select "Bookings Quotes Enquiries" at bounding box center [702, 16] width 47 height 18
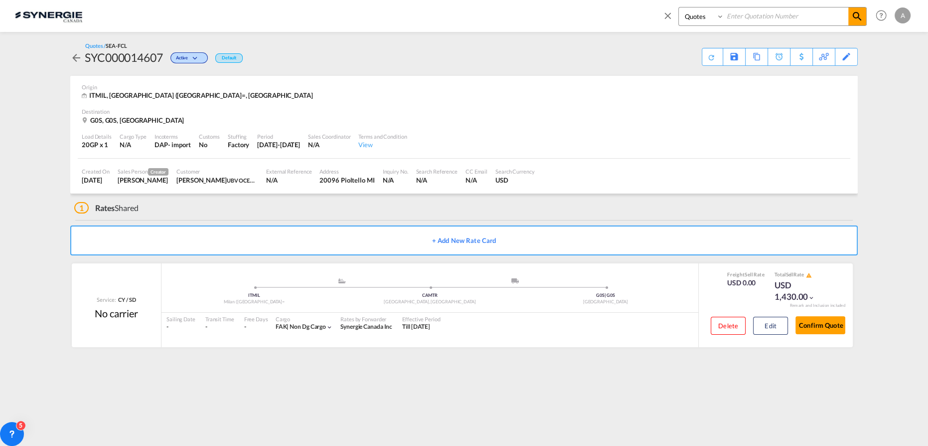
click at [742, 8] on input at bounding box center [787, 15] width 124 height 17
click at [743, 16] on input at bounding box center [787, 15] width 124 height 17
type input "14461"
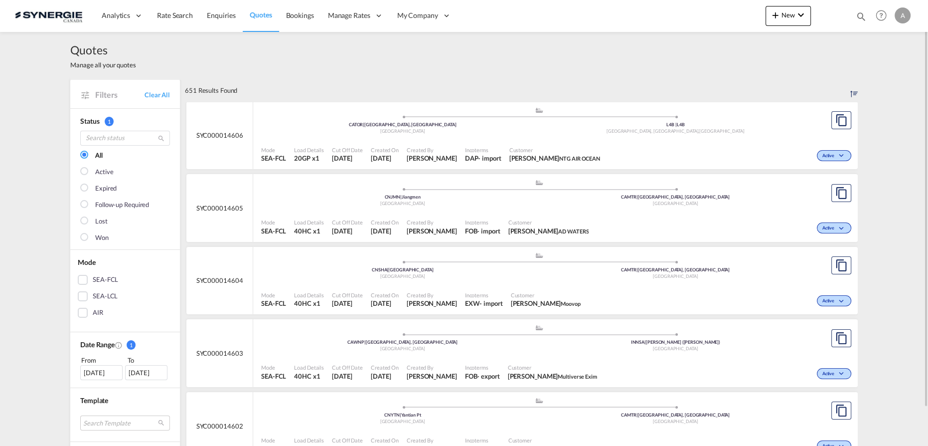
click at [862, 14] on md-icon "icon-magnify" at bounding box center [861, 16] width 11 height 11
click at [694, 22] on select "Bookings Quotes Enquiries" at bounding box center [702, 16] width 47 height 18
select select "Quotes"
click at [679, 7] on select "Bookings Quotes Enquiries" at bounding box center [702, 16] width 47 height 18
click at [734, 18] on input at bounding box center [787, 15] width 124 height 17
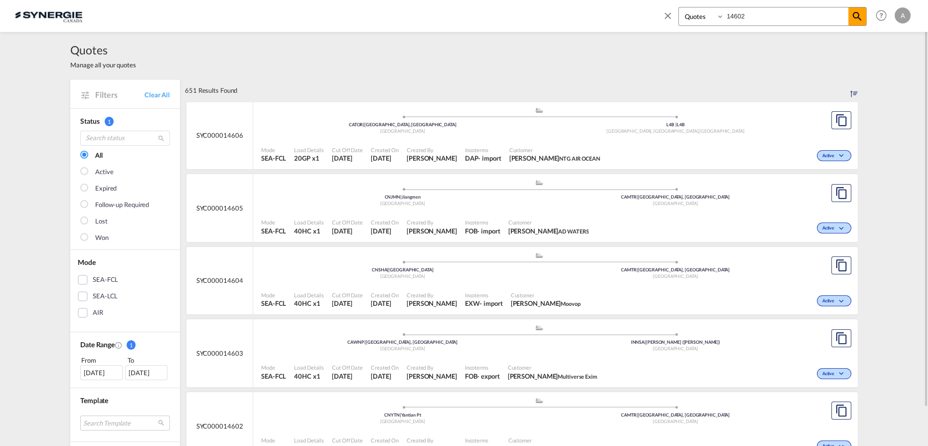
type input "14602"
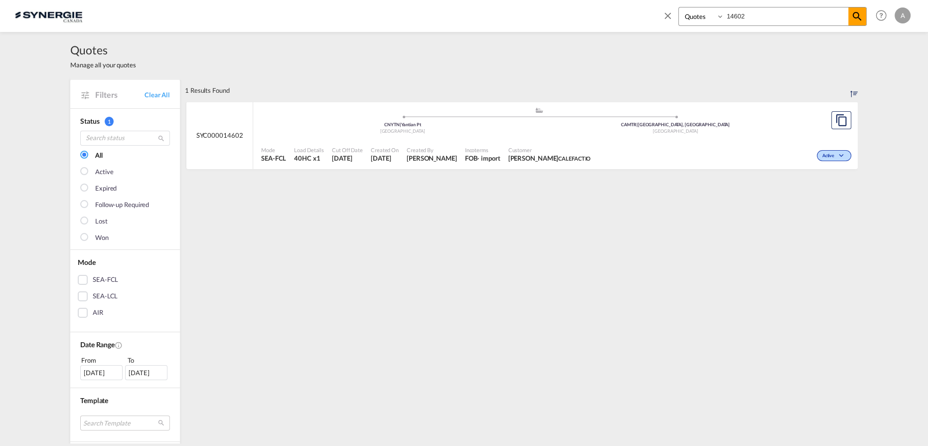
click at [540, 116] on span at bounding box center [676, 117] width 273 height 2
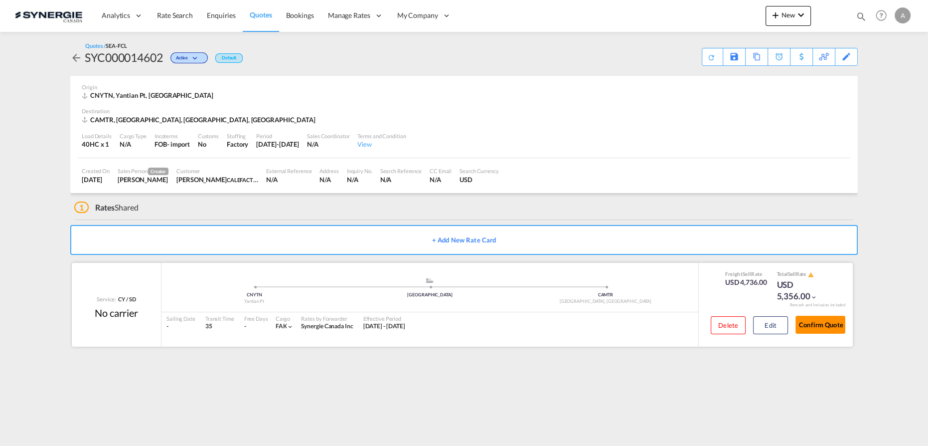
click at [824, 323] on button "Confirm Quote" at bounding box center [821, 325] width 50 height 18
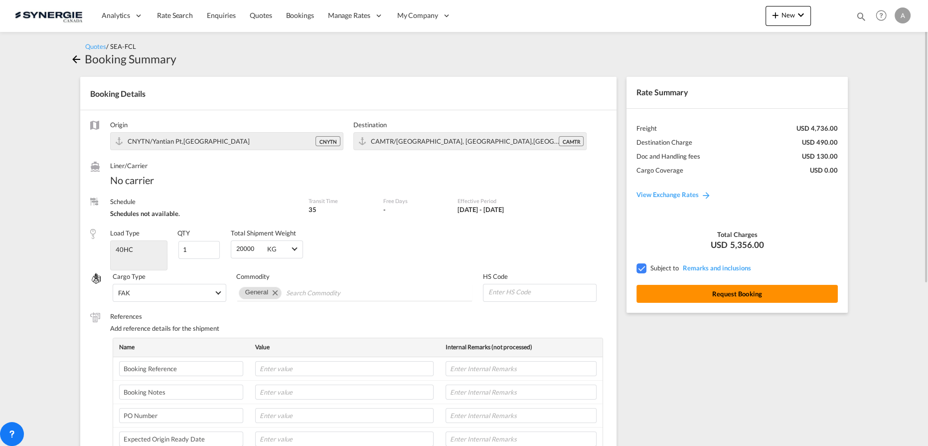
click at [704, 297] on button "Request Booking" at bounding box center [737, 294] width 201 height 18
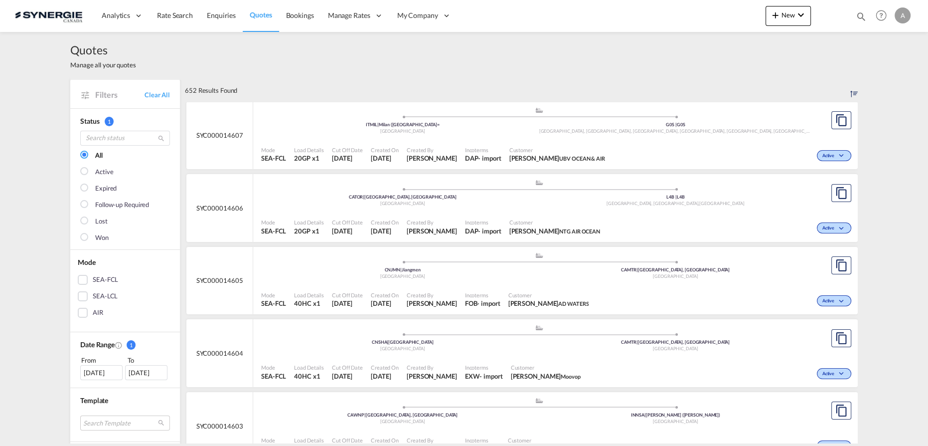
drag, startPoint x: 860, startPoint y: 14, endPoint x: 823, endPoint y: 23, distance: 38.6
click at [860, 15] on md-icon "icon-magnify" at bounding box center [861, 16] width 11 height 11
click at [698, 21] on select "Bookings Quotes Enquiries" at bounding box center [702, 16] width 47 height 18
select select "Quotes"
click at [679, 7] on select "Bookings Quotes Enquiries" at bounding box center [702, 16] width 47 height 18
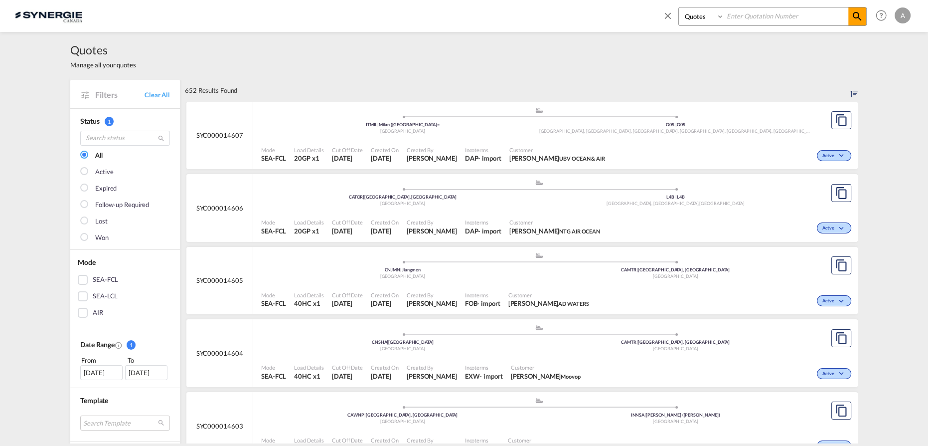
click at [799, 18] on input at bounding box center [787, 15] width 124 height 17
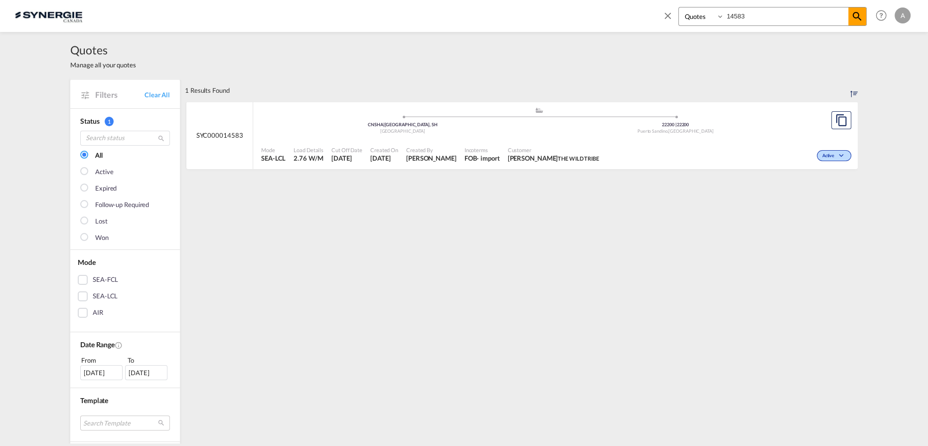
click at [662, 145] on div "Active" at bounding box center [728, 154] width 251 height 25
drag, startPoint x: 766, startPoint y: 13, endPoint x: 698, endPoint y: 18, distance: 68.5
click at [707, 18] on div "Bookings Quotes Enquiries 14583" at bounding box center [773, 16] width 188 height 19
type input "14597"
click at [591, 153] on span "Customer" at bounding box center [561, 149] width 105 height 7
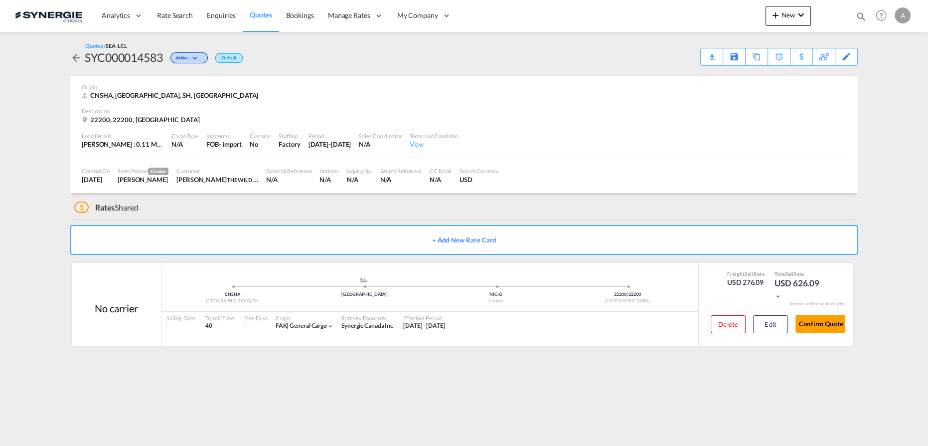
click at [136, 57] on div "SYC000014583" at bounding box center [124, 57] width 78 height 16
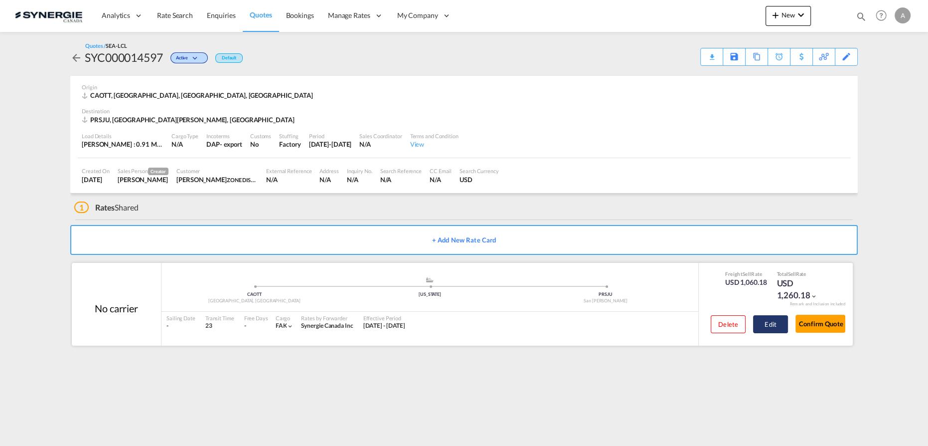
click at [768, 323] on button "Edit" at bounding box center [770, 324] width 35 height 18
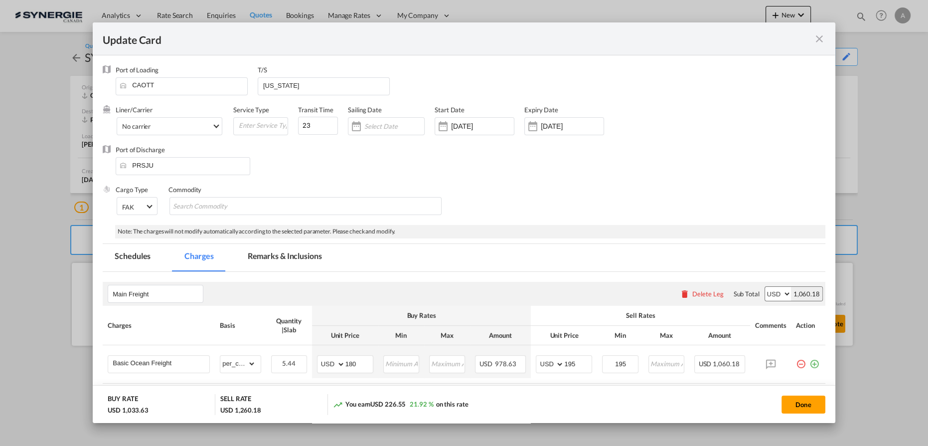
select select "per_cbm"
select select "flat"
select select "per_bl"
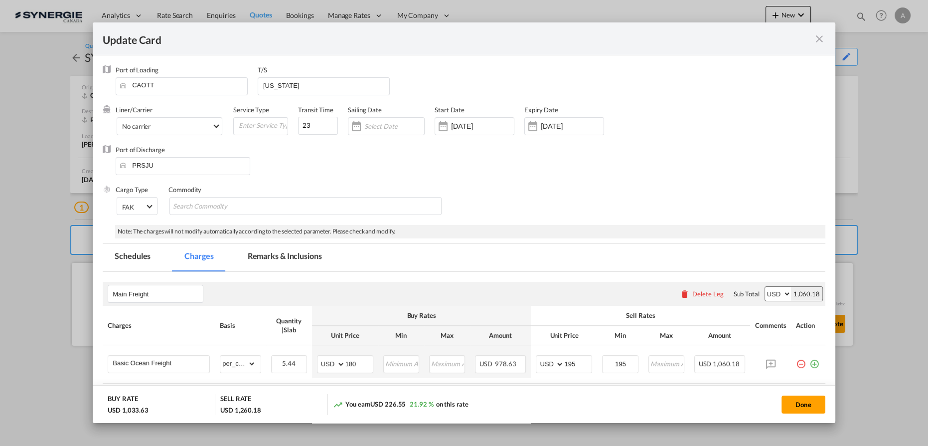
select select "per_bl"
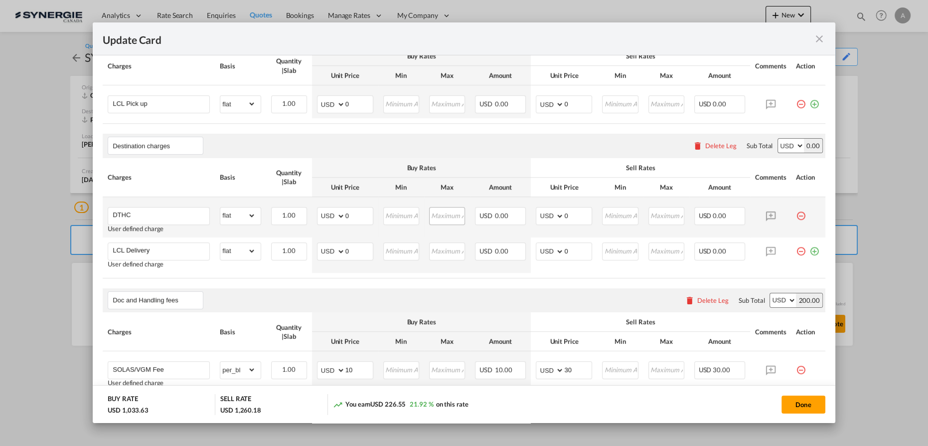
scroll to position [408, 0]
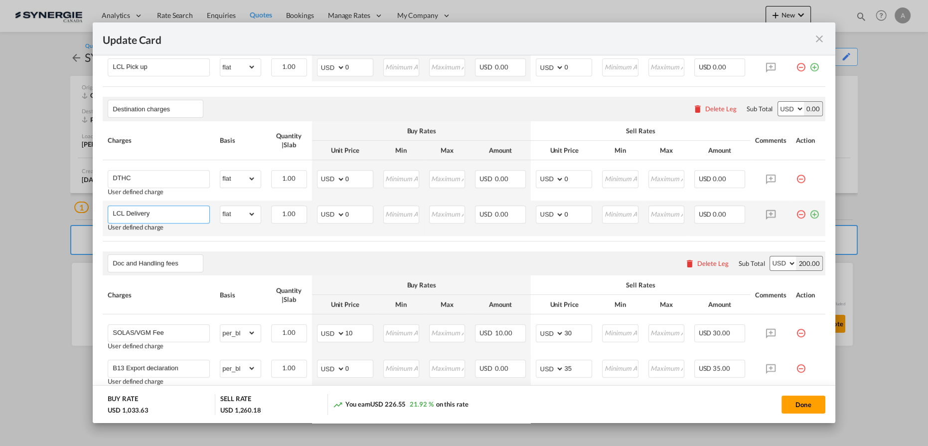
click at [172, 212] on input "LCL Delivery" at bounding box center [161, 213] width 97 height 15
type input "LCL Delivery + Handling"
click at [356, 217] on input "0" at bounding box center [359, 213] width 27 height 15
drag, startPoint x: 352, startPoint y: 212, endPoint x: 303, endPoint y: 213, distance: 48.4
click at [303, 213] on tr "LCL Delivery + Handling Adding a user defined charge Please Enter Already Exist…" at bounding box center [464, 217] width 723 height 35
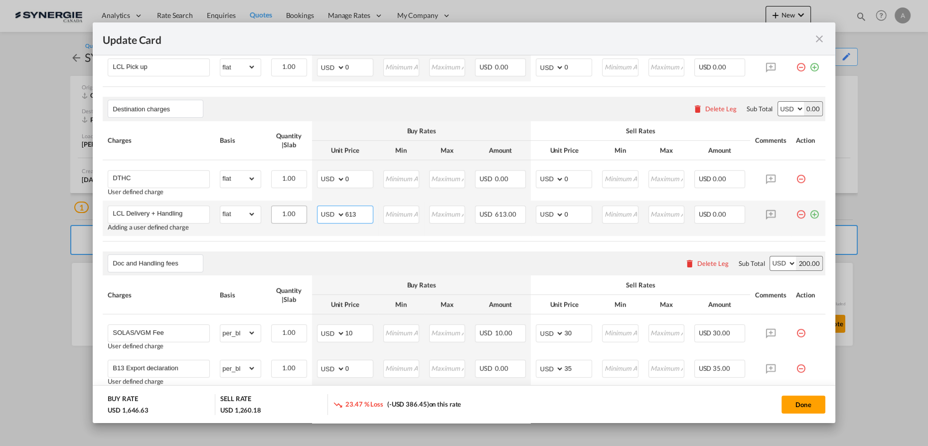
type input "613"
type input "685"
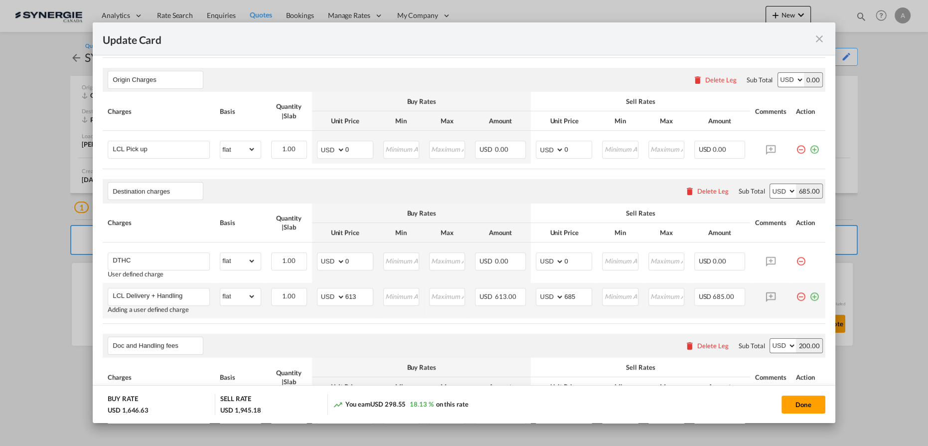
scroll to position [317, 0]
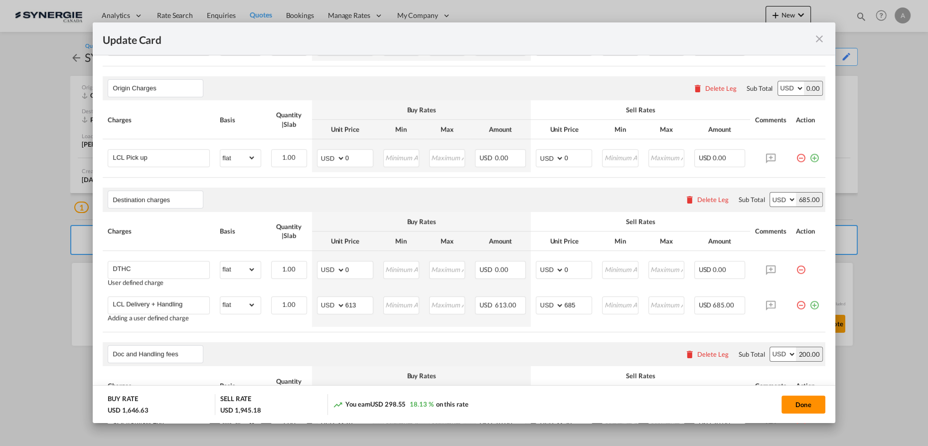
click at [800, 400] on button "Done" at bounding box center [804, 404] width 44 height 18
type input "04 Sep 2025"
type input "29 Sep 2025"
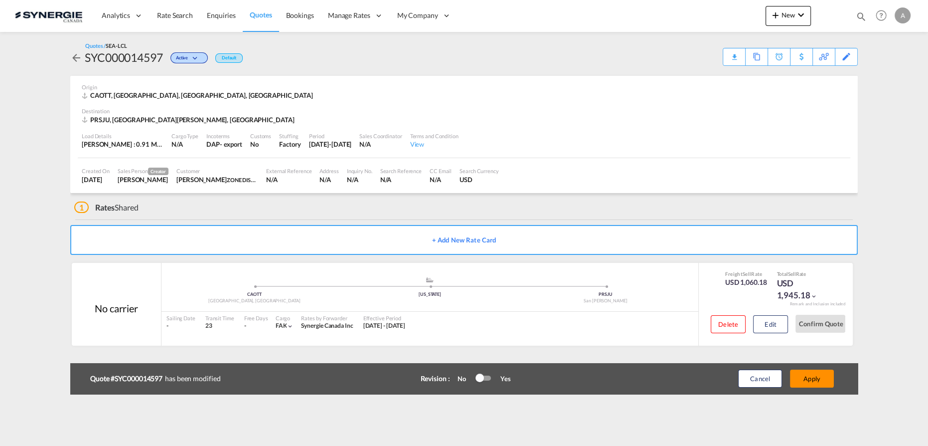
click at [810, 376] on button "Apply" at bounding box center [812, 378] width 44 height 18
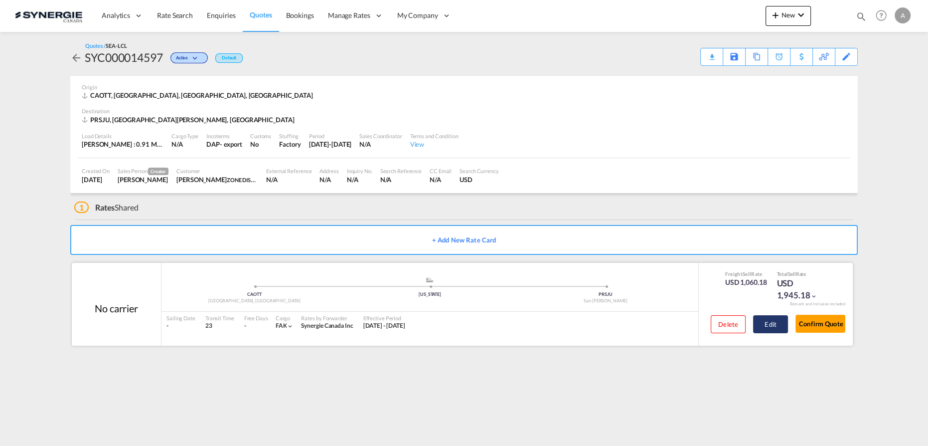
click at [777, 320] on button "Edit" at bounding box center [770, 324] width 35 height 18
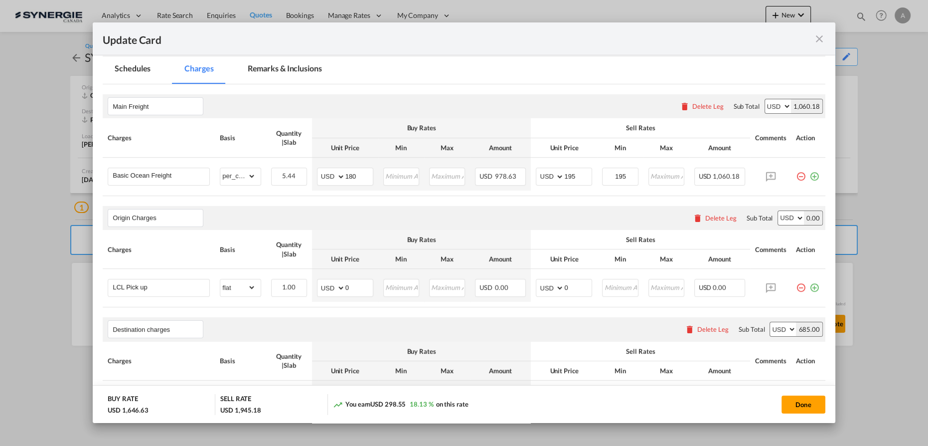
scroll to position [272, 0]
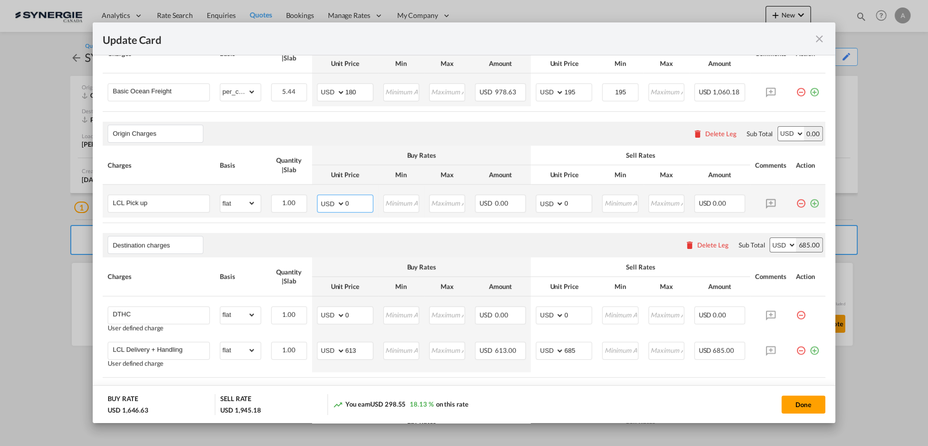
drag, startPoint x: 353, startPoint y: 201, endPoint x: 316, endPoint y: 203, distance: 37.4
click at [322, 204] on md-input-container "AED AFN ALL AMD ANG AOA ARS AUD AWG AZN BAM BBD BDT BGN BHD BIF BMD BND BOB BRL…" at bounding box center [345, 203] width 56 height 18
type input "201"
type input "240"
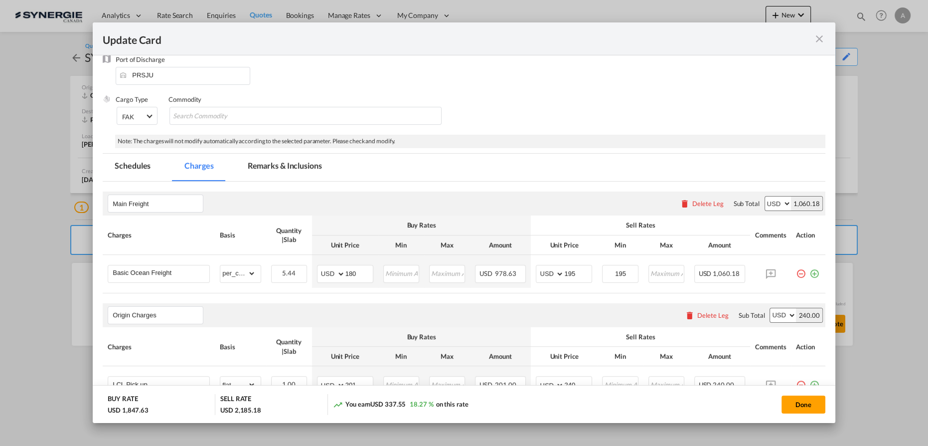
click at [304, 161] on md-tab-item "Remarks & Inclusions" at bounding box center [285, 167] width 98 height 27
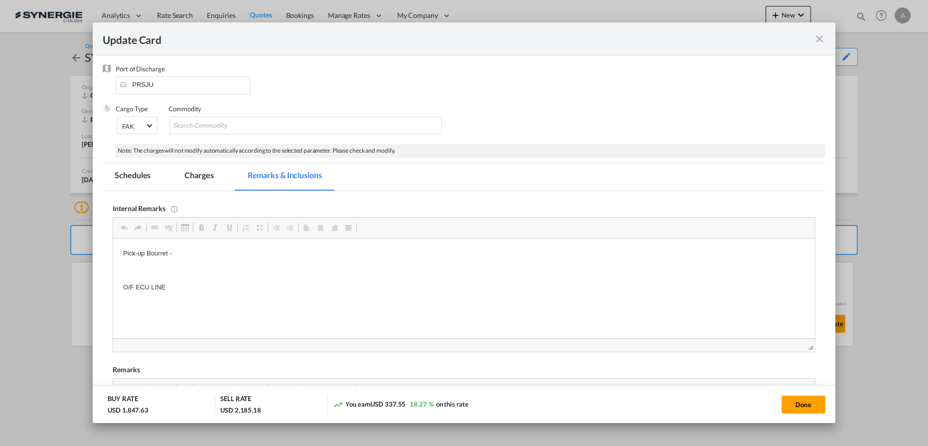
scroll to position [0, 0]
click at [193, 254] on p "Pick-up Bourret -" at bounding box center [464, 253] width 682 height 10
drag, startPoint x: 186, startPoint y: 282, endPoint x: 183, endPoint y: 288, distance: 6.7
click at [185, 285] on p "O/F ECU LINE" at bounding box center [464, 287] width 682 height 10
click at [182, 291] on p "O/F ECU LINE" at bounding box center [464, 287] width 682 height 10
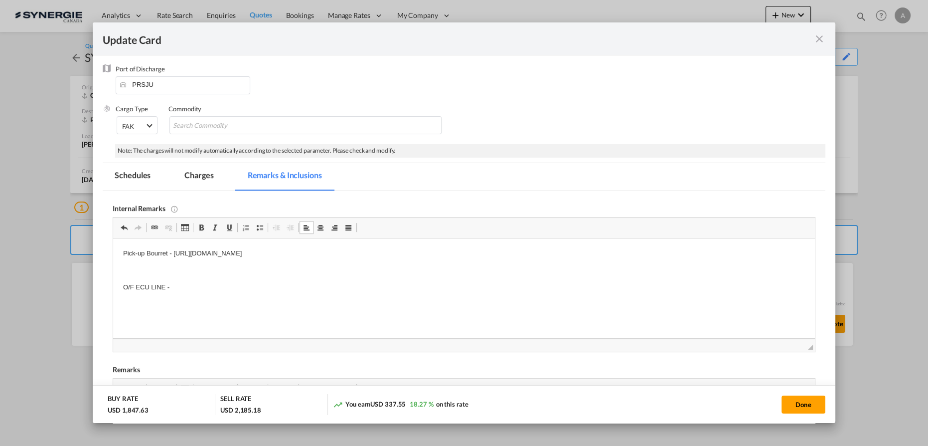
click at [185, 286] on p "O/F ECU LINE -" at bounding box center [464, 287] width 682 height 10
click at [472, 285] on p "O/F ECU LINE - https://app.frontapp.com/open/cnv_qcc4rdb?key=NXzyKyzXmZlwQ6kwQu…" at bounding box center [464, 287] width 682 height 10
click at [799, 410] on button "Done" at bounding box center [804, 404] width 44 height 18
type input "04 Sep 2025"
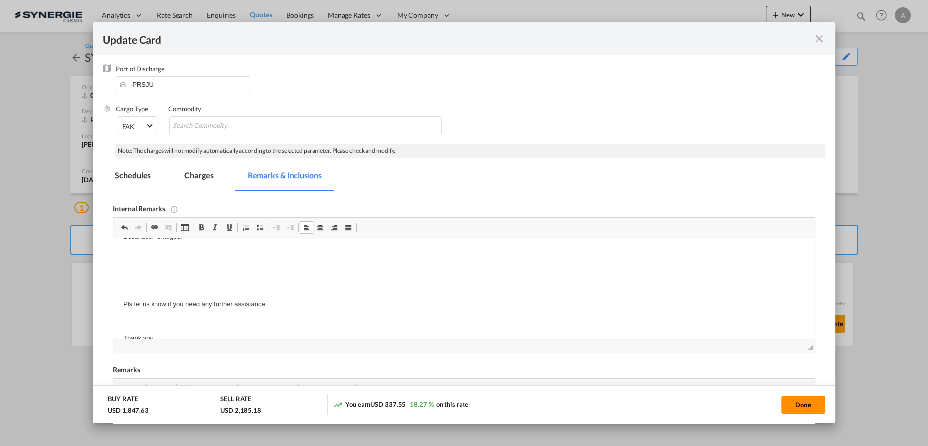
type input "29 Sep 2025"
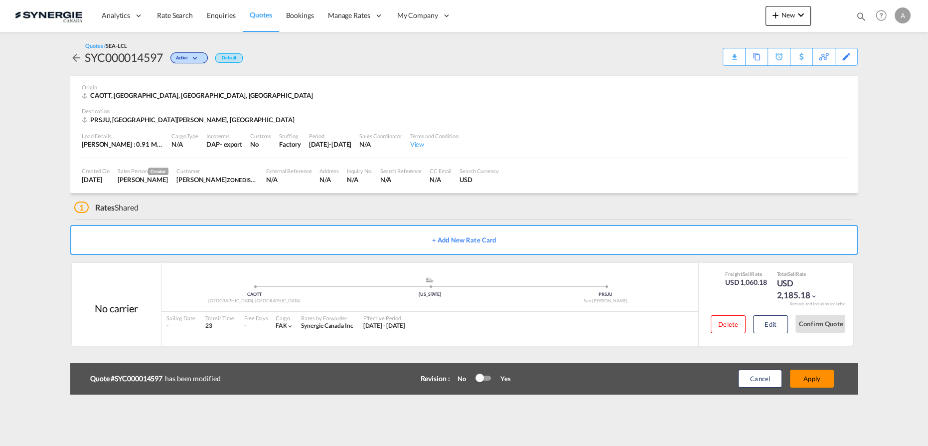
click at [811, 377] on button "Apply" at bounding box center [812, 378] width 44 height 18
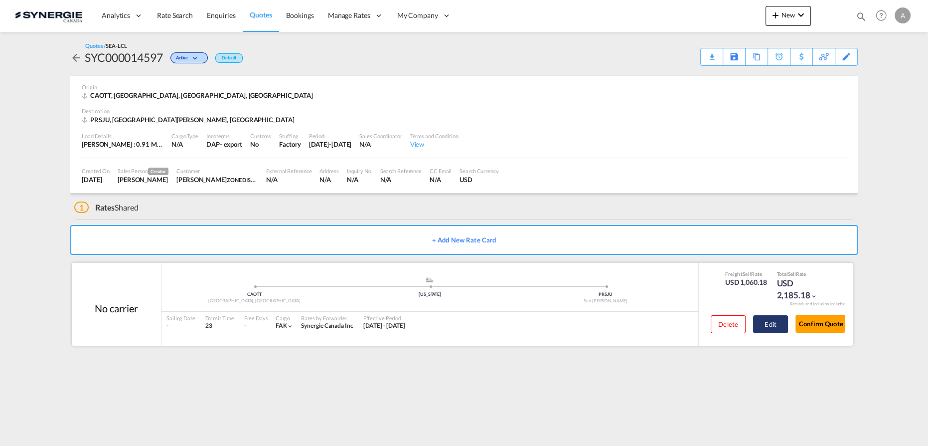
click at [756, 324] on button "Edit" at bounding box center [770, 324] width 35 height 18
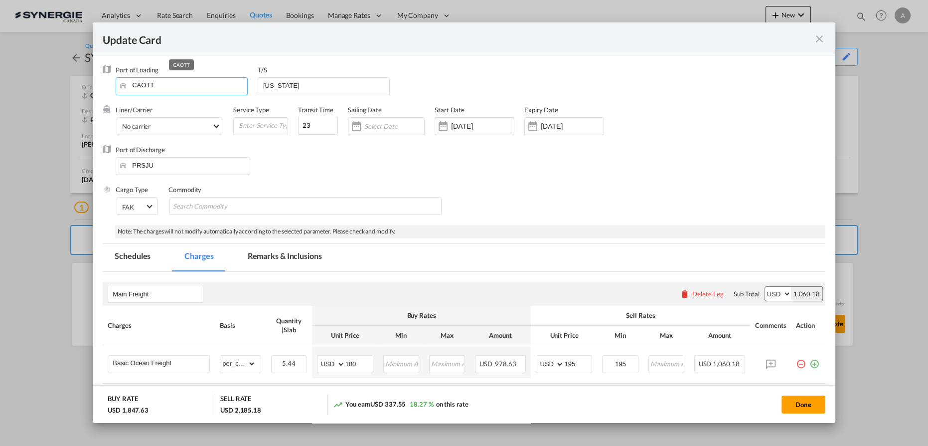
click at [184, 85] on input "CAOTT" at bounding box center [184, 85] width 127 height 15
drag, startPoint x: 182, startPoint y: 88, endPoint x: 5, endPoint y: 72, distance: 177.2
click at [5, 72] on div "Update Card Port of Loading CAOTT T/S NEW YORK Liner/Carrier No carrier 2HM LOG…" at bounding box center [464, 222] width 928 height 445
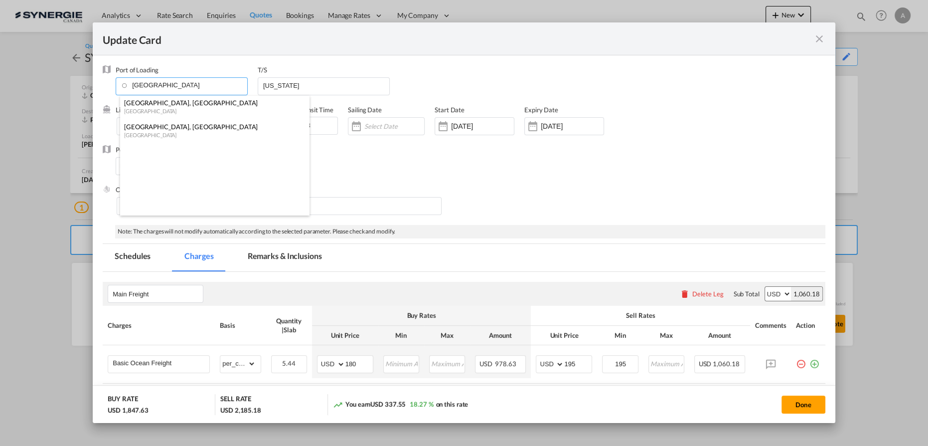
click at [173, 104] on div "[GEOGRAPHIC_DATA], [GEOGRAPHIC_DATA]" at bounding box center [212, 102] width 176 height 9
type input "Montreal, QC, CAMTR"
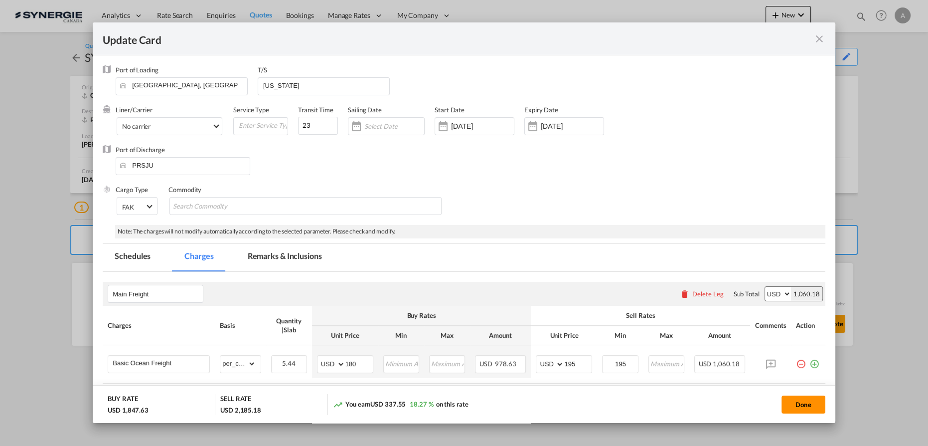
click at [810, 403] on button "Done" at bounding box center [804, 404] width 44 height 18
type input "04 Sep 2025"
type input "29 Sep 2025"
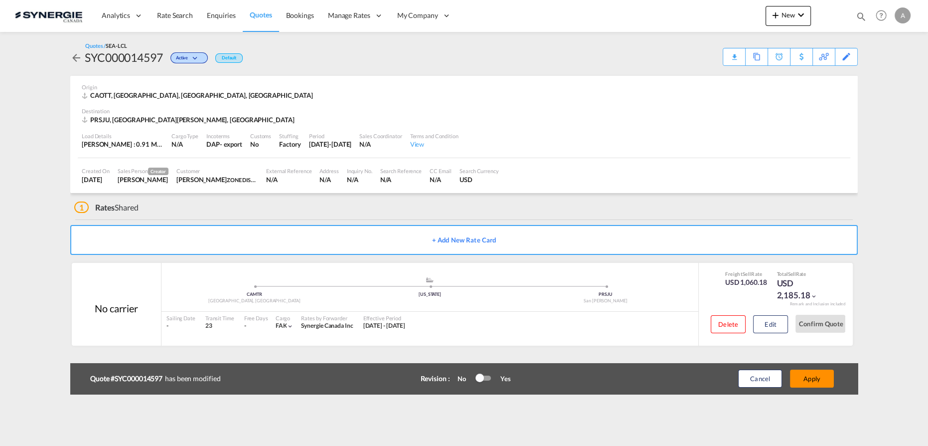
click at [820, 379] on button "Apply" at bounding box center [812, 378] width 44 height 18
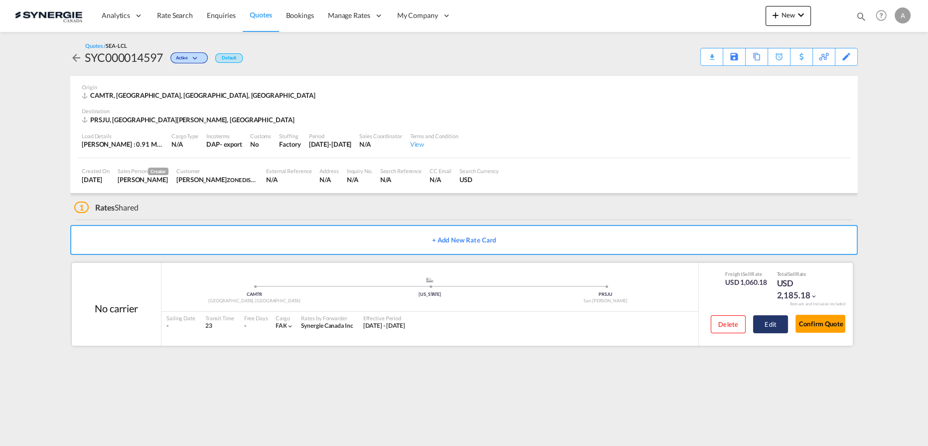
click at [772, 328] on button "Edit" at bounding box center [770, 324] width 35 height 18
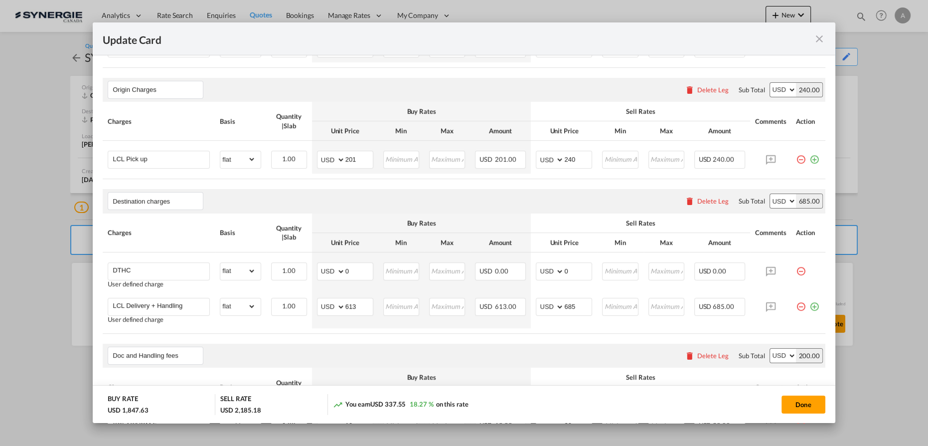
scroll to position [270, 0]
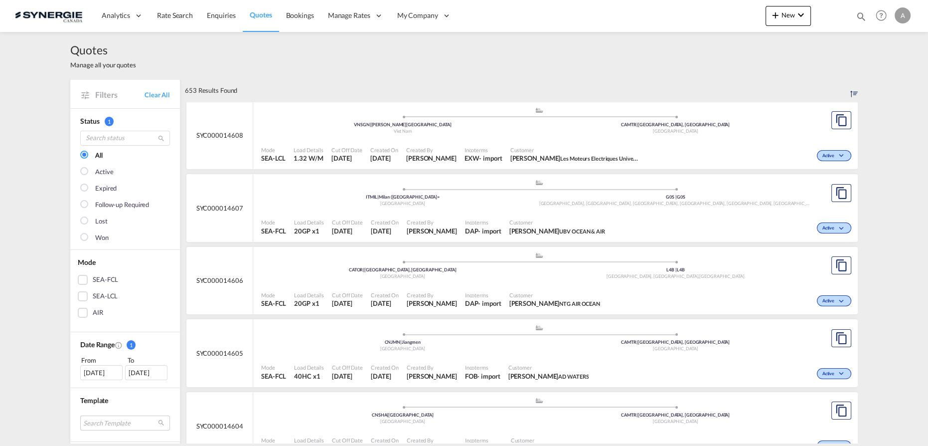
drag, startPoint x: 862, startPoint y: 15, endPoint x: 830, endPoint y: 21, distance: 31.9
click at [862, 16] on md-icon "icon-magnify" at bounding box center [861, 16] width 11 height 11
drag, startPoint x: 695, startPoint y: 18, endPoint x: 700, endPoint y: 25, distance: 8.6
click at [695, 17] on select "Bookings Quotes Enquiries" at bounding box center [702, 16] width 47 height 18
select select "Quotes"
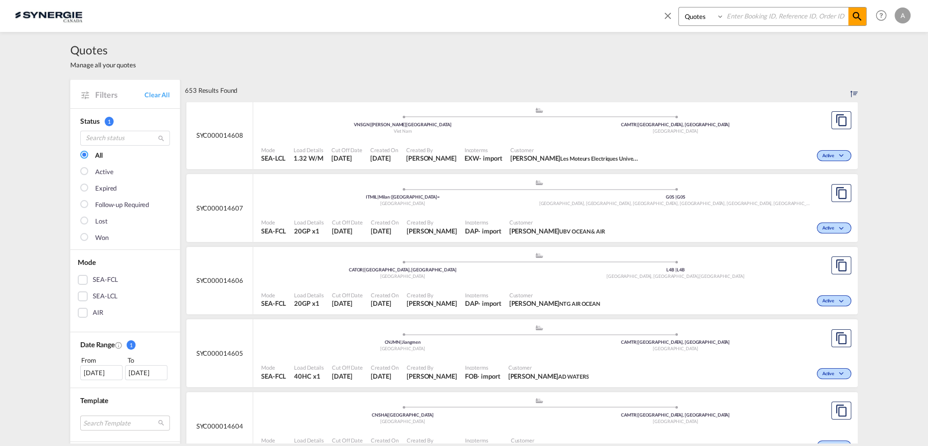
click at [679, 7] on select "Bookings Quotes Enquiries" at bounding box center [702, 16] width 47 height 18
click at [759, 18] on input at bounding box center [787, 15] width 124 height 17
type input "14579"
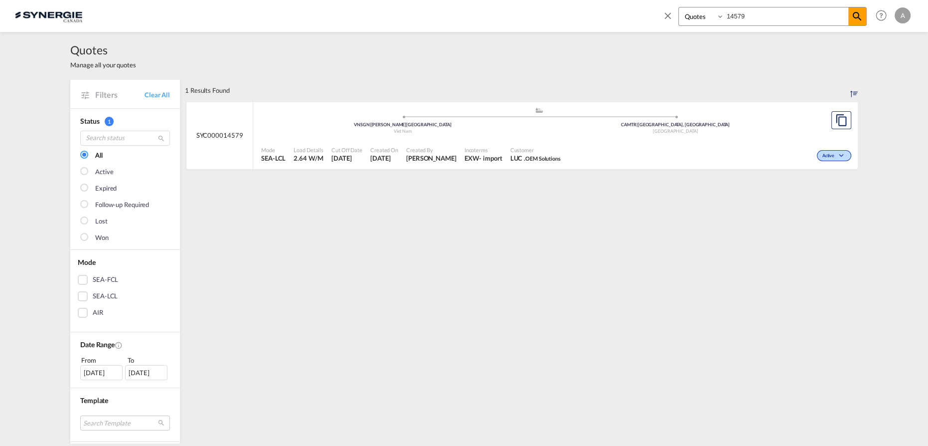
click at [657, 140] on div "Mode SEA-LCL Load Details 2.64 W/M Cut Off Date 5 Sep 2025 Created On 5 Sep 202…" at bounding box center [555, 155] width 605 height 30
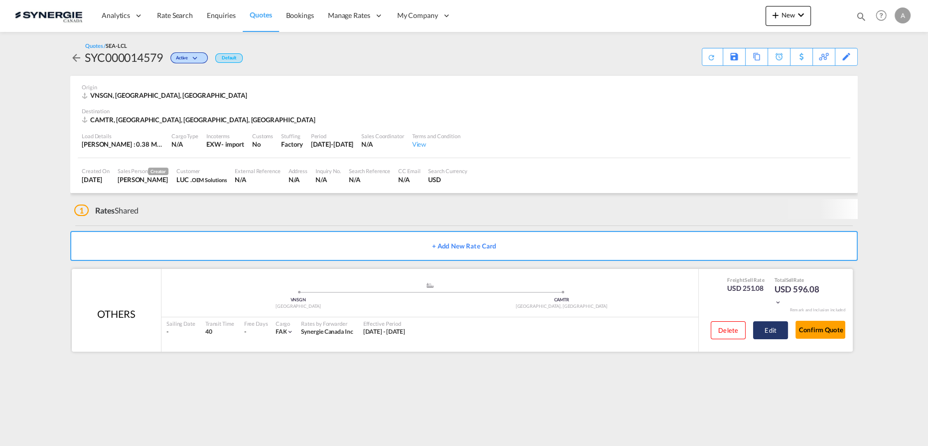
click at [774, 333] on button "Edit" at bounding box center [770, 330] width 35 height 18
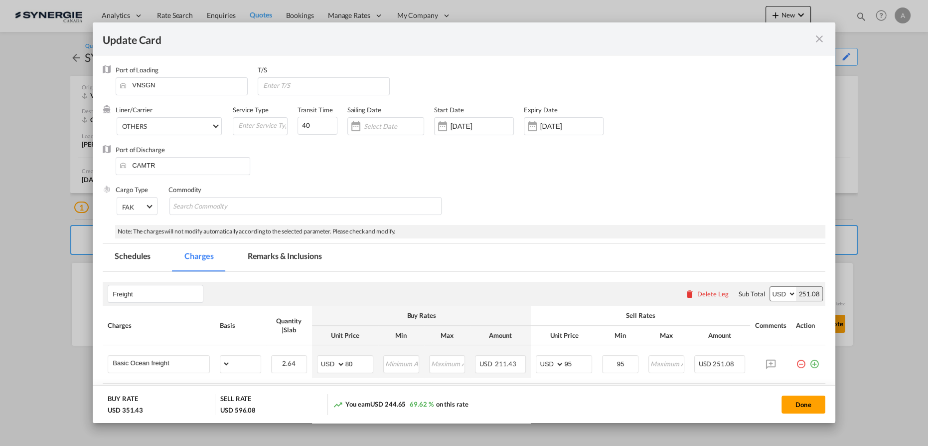
select select "per_cbm"
select select "per_kg"
select select "per_shipment"
select select "per_bl"
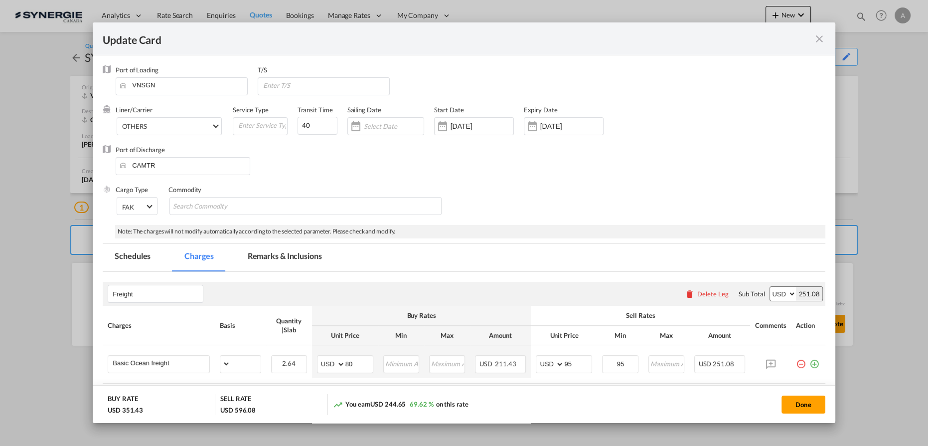
select select "per_bl"
select select "per_shipment"
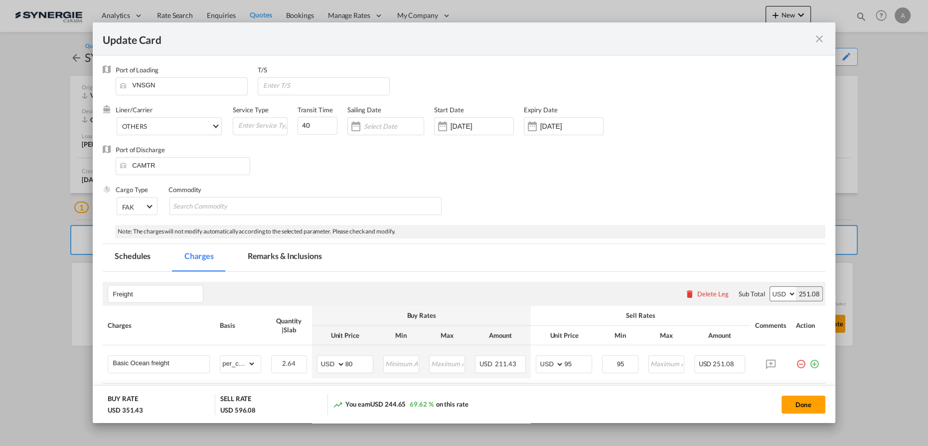
drag, startPoint x: 244, startPoint y: 265, endPoint x: 371, endPoint y: 247, distance: 128.0
click at [245, 266] on md-tab-item "Remarks & Inclusions" at bounding box center [285, 257] width 98 height 27
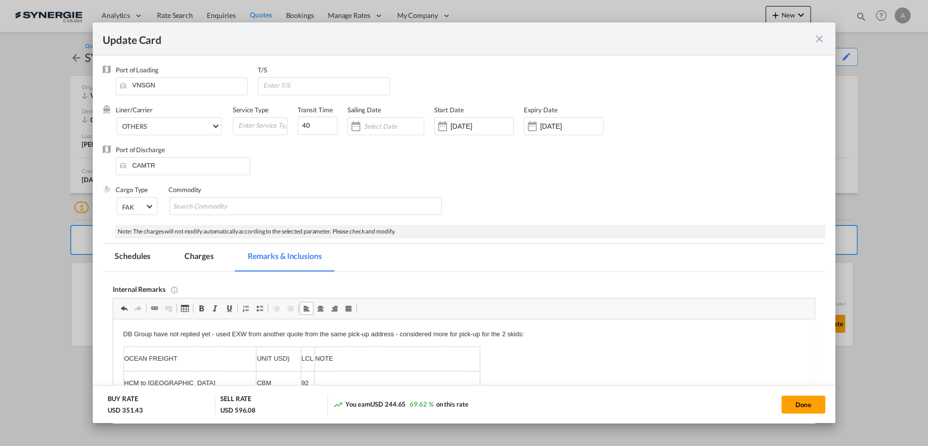
click at [204, 254] on md-tab-item "Charges" at bounding box center [199, 257] width 53 height 27
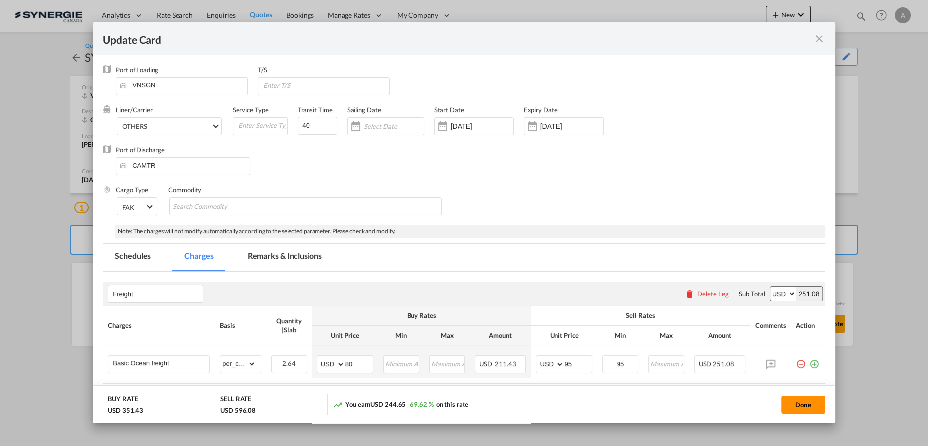
click at [796, 403] on button "Done" at bounding box center [804, 404] width 44 height 18
type input "04 Sep 2025"
type input "13 Sep 2025"
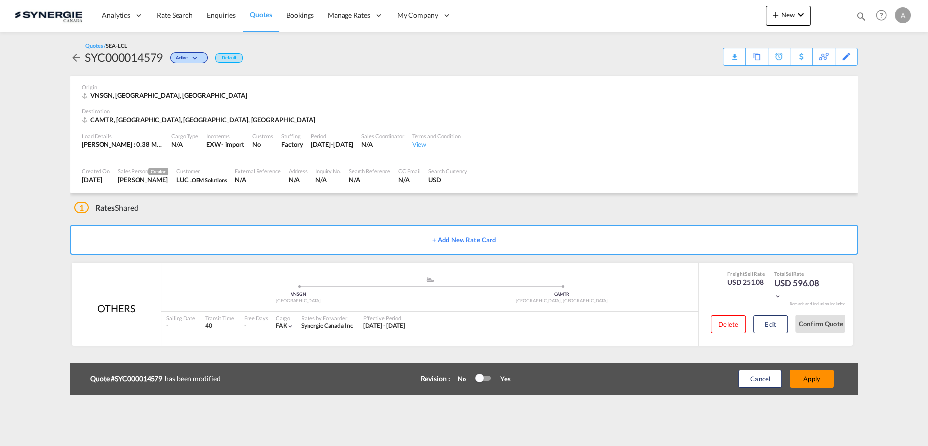
click at [815, 378] on button "Apply" at bounding box center [812, 378] width 44 height 18
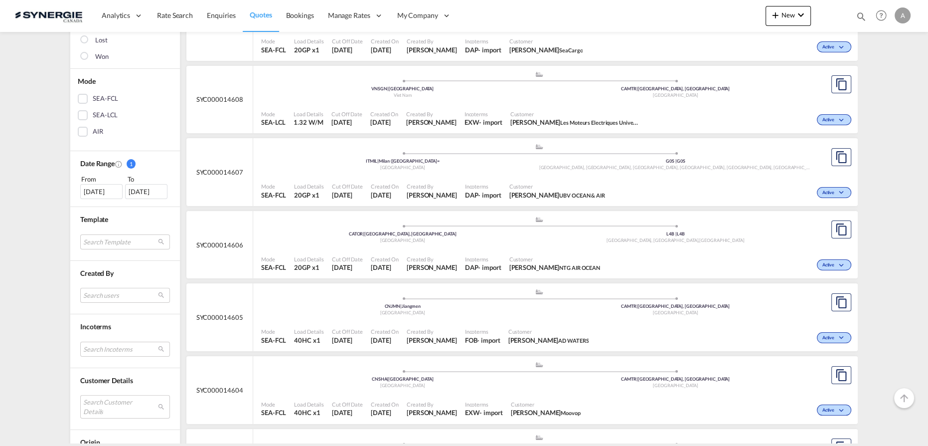
scroll to position [272, 0]
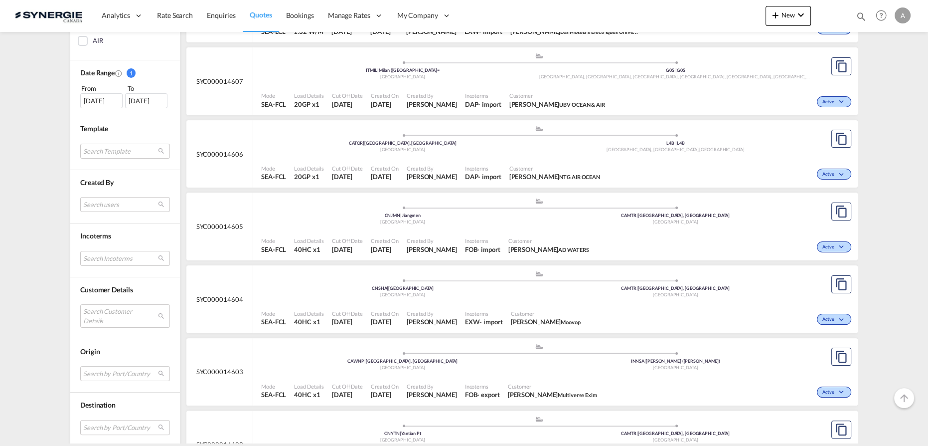
click at [105, 316] on md-select "Search Customer Details user name user [PERSON_NAME] [PERSON_NAME][EMAIL_ADDRES…" at bounding box center [125, 315] width 90 height 23
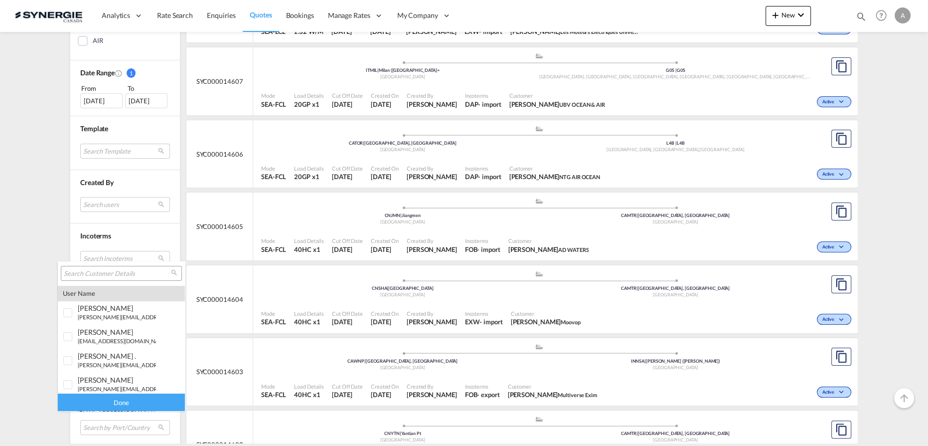
click at [128, 277] on input "search" at bounding box center [117, 273] width 107 height 9
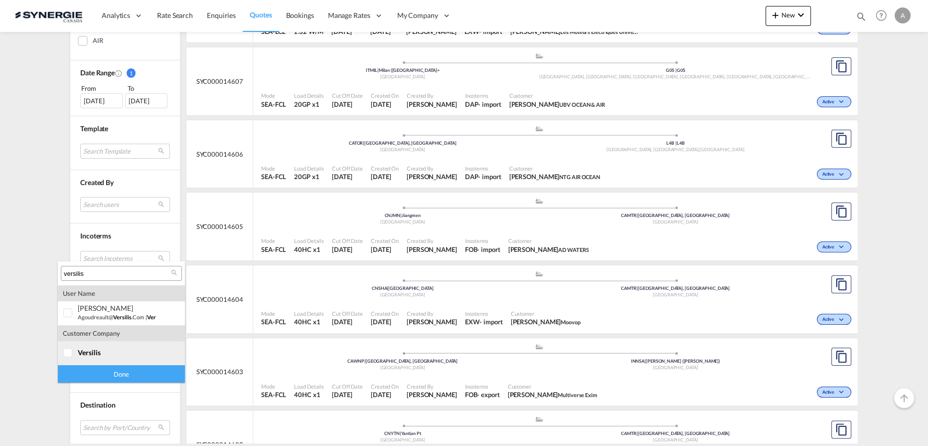
type input "versilis"
click at [79, 357] on md-option "company versilis" at bounding box center [121, 353] width 127 height 24
drag, startPoint x: 100, startPoint y: 373, endPoint x: 108, endPoint y: 363, distance: 13.1
click at [100, 373] on div "Done" at bounding box center [121, 373] width 127 height 17
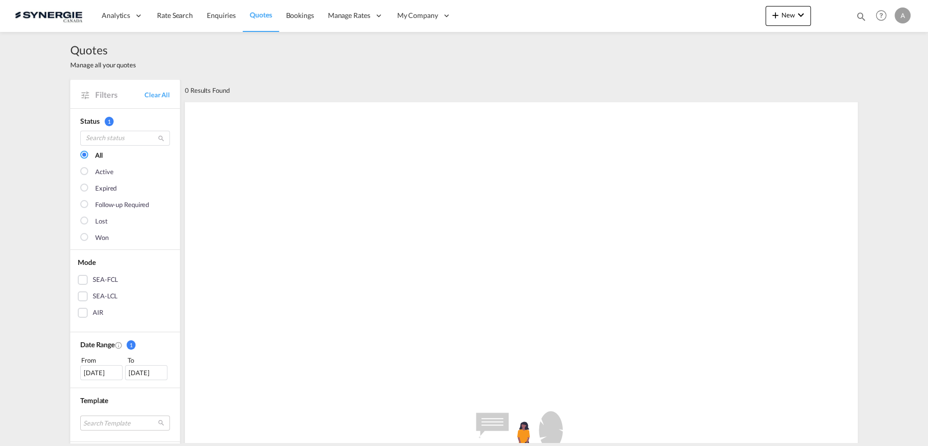
scroll to position [181, 0]
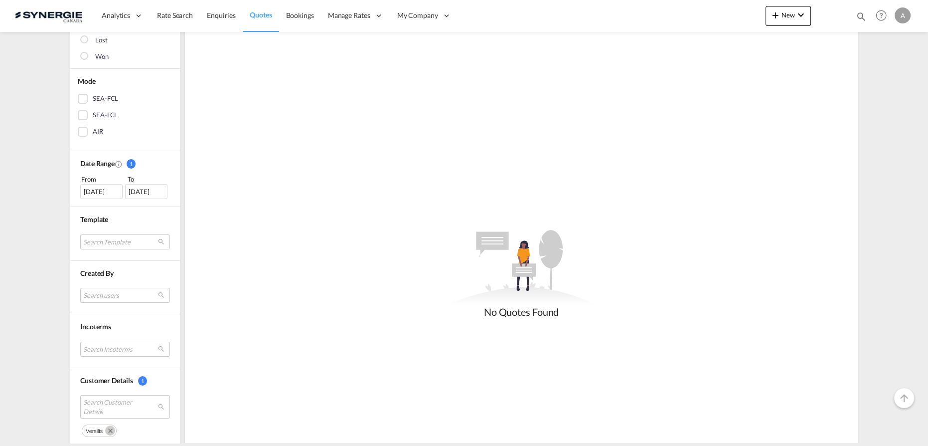
click at [98, 187] on div "09 Aug 2025" at bounding box center [101, 191] width 42 height 15
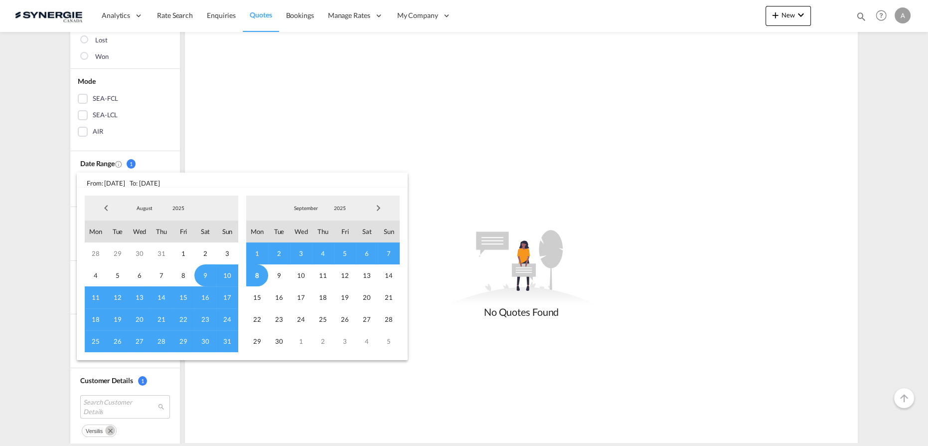
click at [172, 210] on span "2025" at bounding box center [179, 207] width 32 height 7
click at [185, 161] on md-option "2023" at bounding box center [189, 161] width 68 height 24
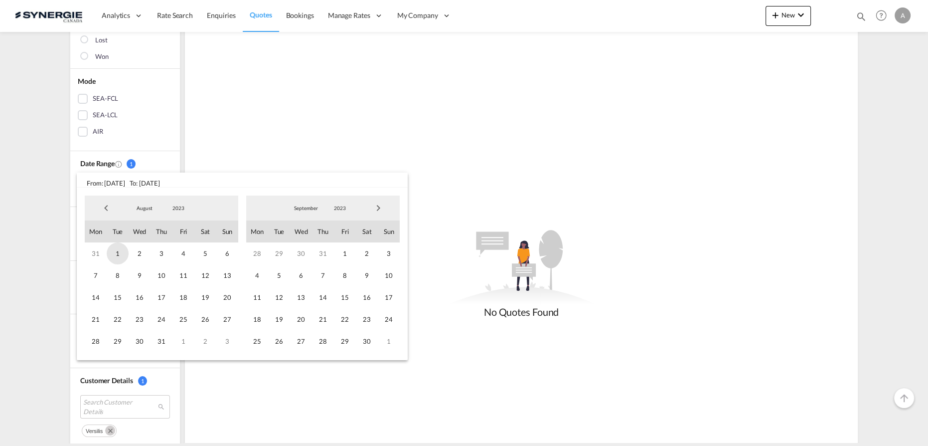
click at [121, 255] on span "1" at bounding box center [118, 253] width 22 height 22
click at [346, 204] on md-select-value "2023" at bounding box center [340, 207] width 34 height 15
click at [332, 260] on md-option "2025" at bounding box center [350, 256] width 68 height 24
drag, startPoint x: 259, startPoint y: 277, endPoint x: 379, endPoint y: 264, distance: 120.9
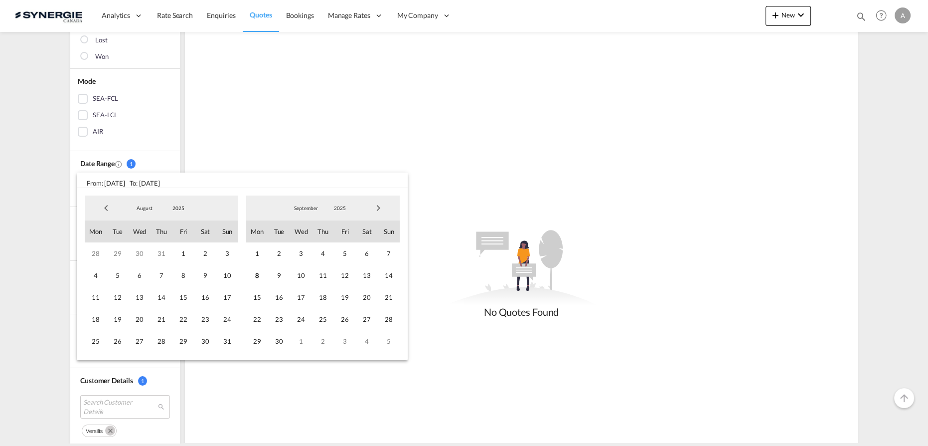
click at [259, 277] on span "8" at bounding box center [257, 275] width 22 height 22
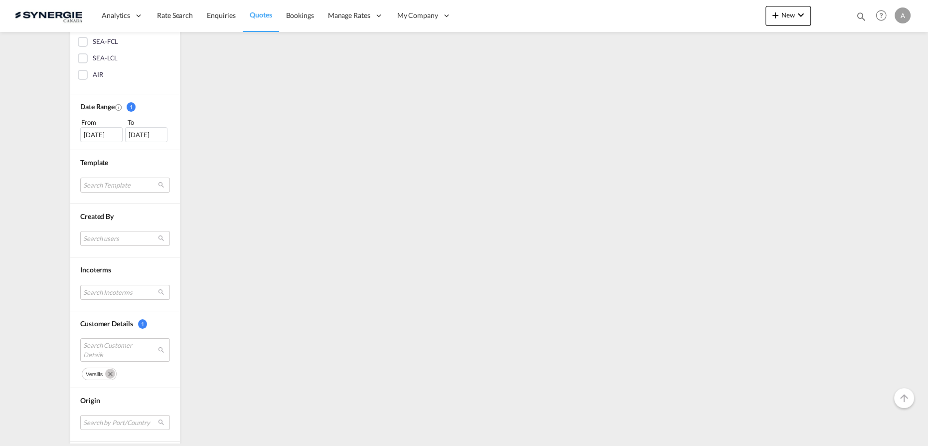
scroll to position [272, 0]
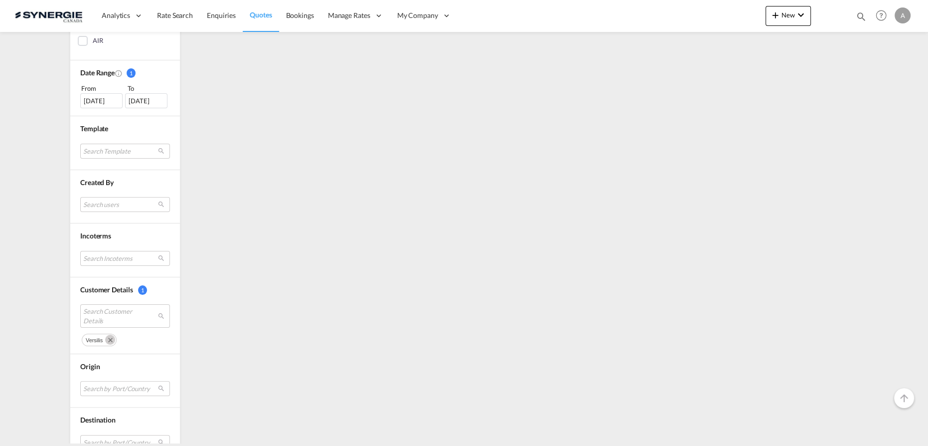
click at [105, 339] on md-icon "Remove" at bounding box center [110, 340] width 10 height 10
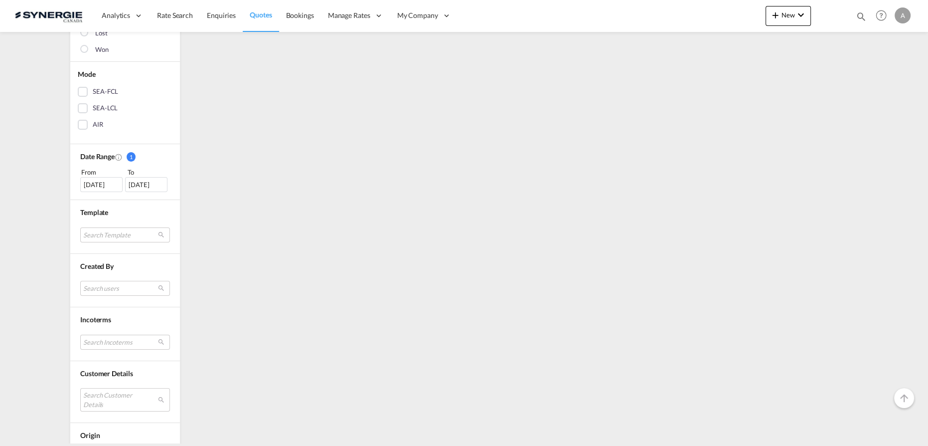
scroll to position [226, 0]
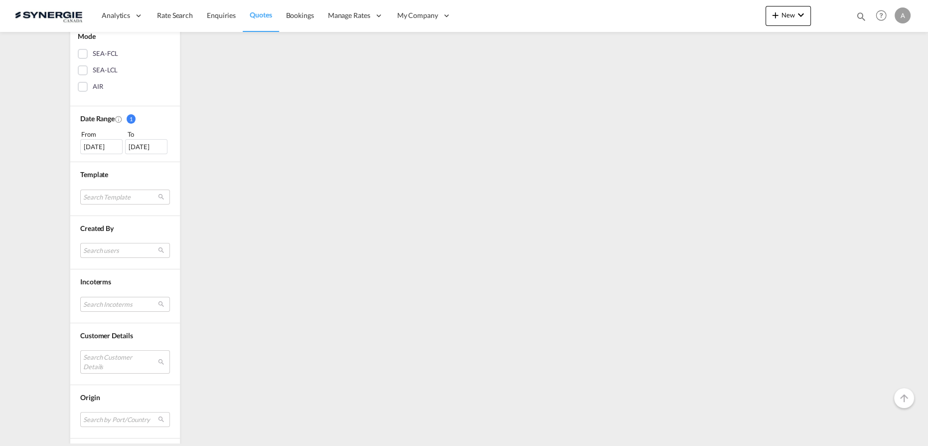
click at [112, 358] on md-select "Search Customer Details" at bounding box center [125, 361] width 90 height 23
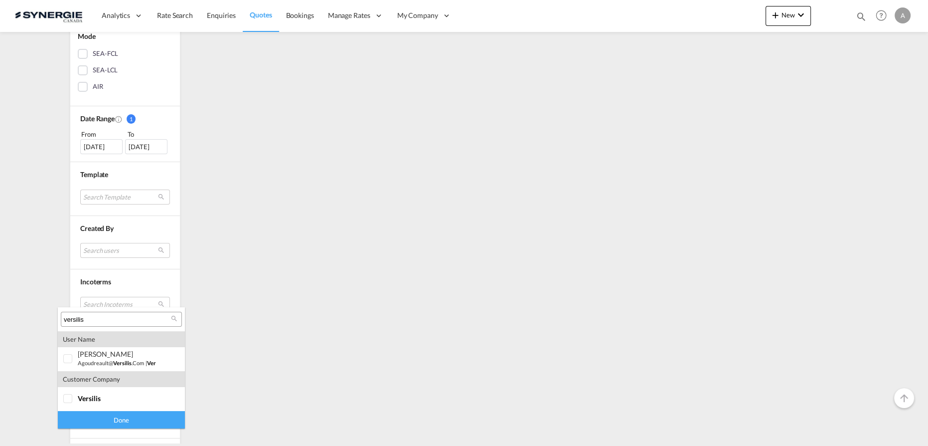
click at [116, 320] on input "versilis" at bounding box center [117, 319] width 107 height 9
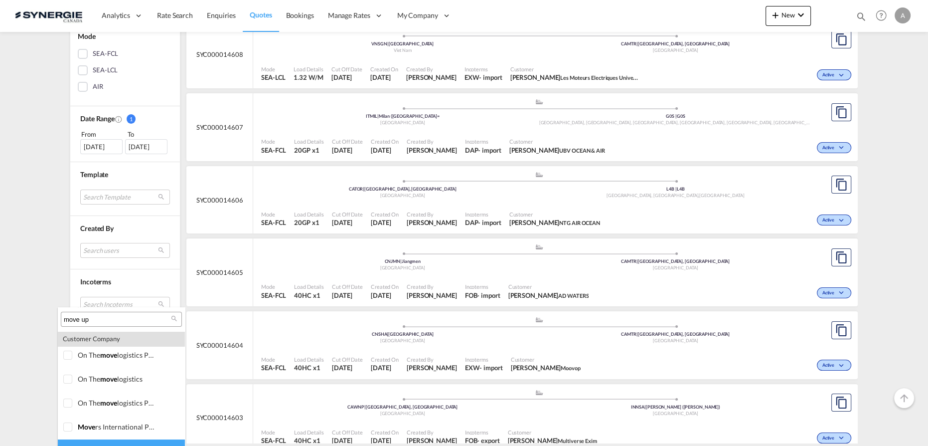
scroll to position [0, 0]
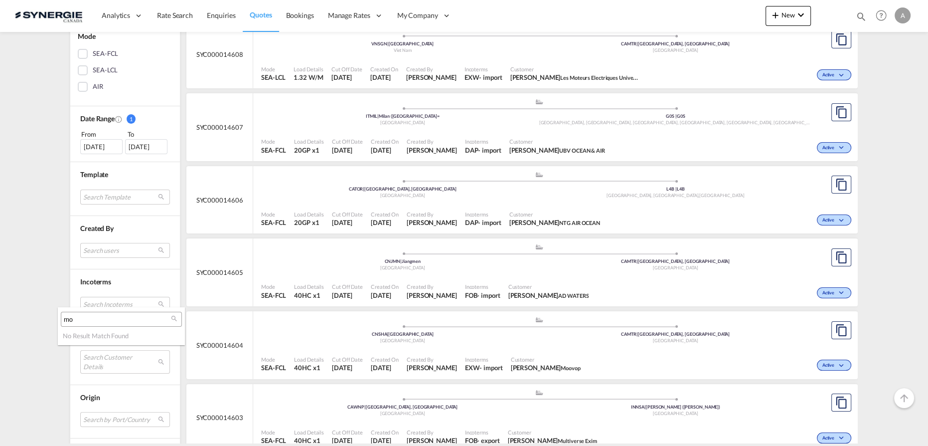
type input "m"
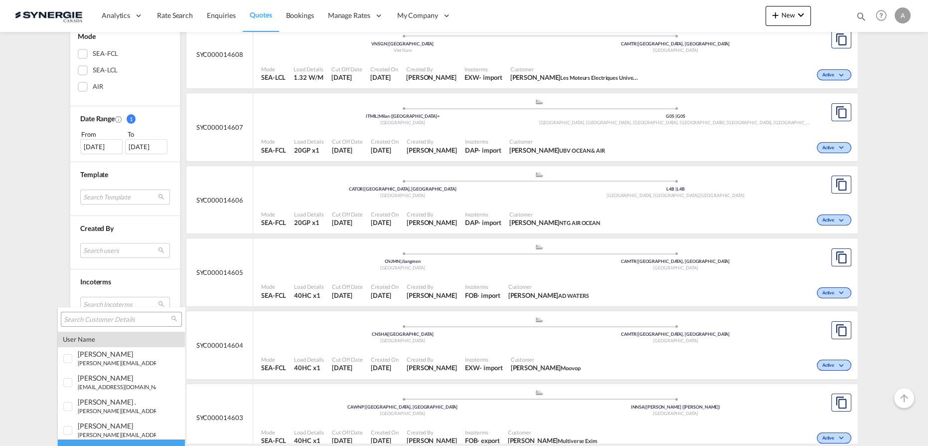
click at [855, 17] on md-backdrop at bounding box center [464, 223] width 928 height 446
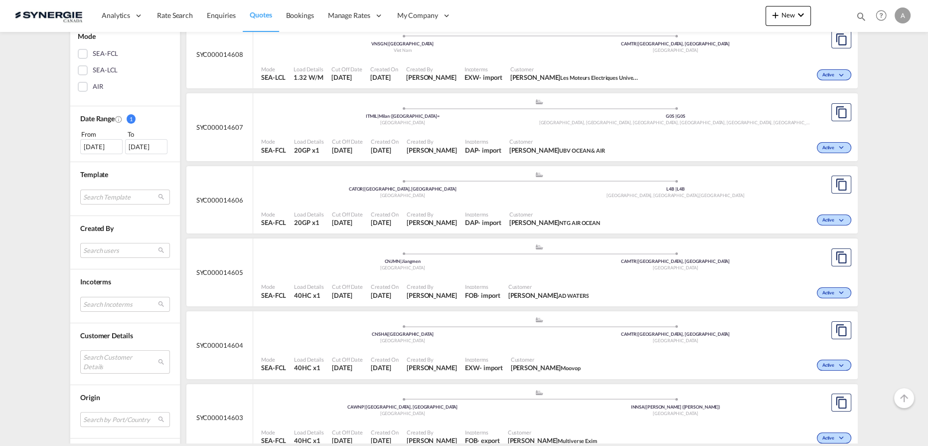
click at [858, 17] on md-icon "icon-magnify" at bounding box center [861, 16] width 11 height 11
click at [699, 26] on div "Bookings Quotes Enquiries" at bounding box center [765, 19] width 204 height 24
select select "Quotes"
click at [679, 7] on select "Bookings Quotes Enquiries" at bounding box center [702, 16] width 47 height 18
click at [759, 16] on input at bounding box center [787, 15] width 124 height 17
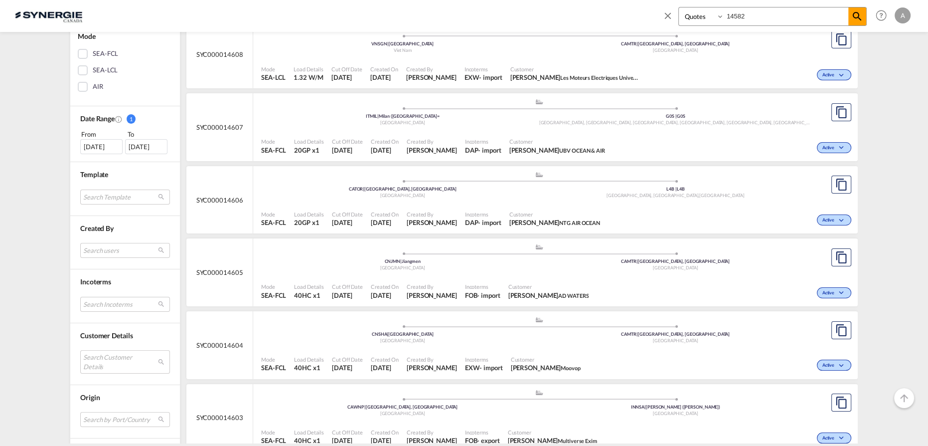
type input "14582"
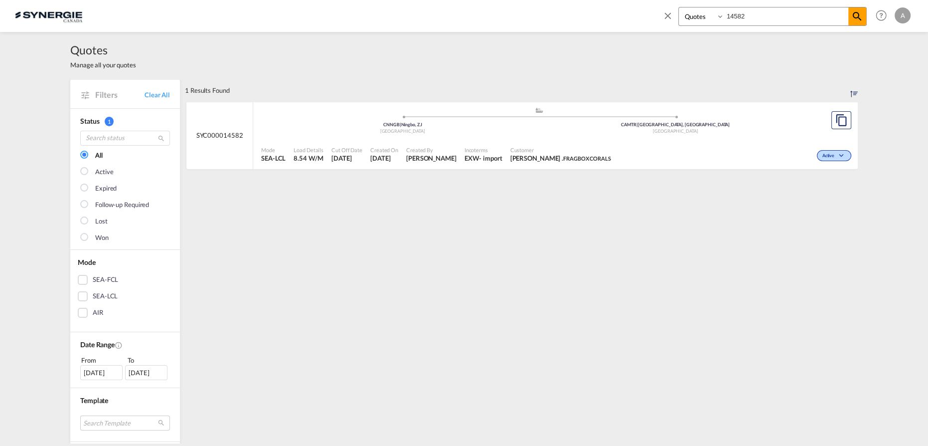
click at [570, 145] on div "Customer MARCELO . FRAGBOX CORALS" at bounding box center [561, 154] width 109 height 25
